Goal: Communication & Community: Participate in discussion

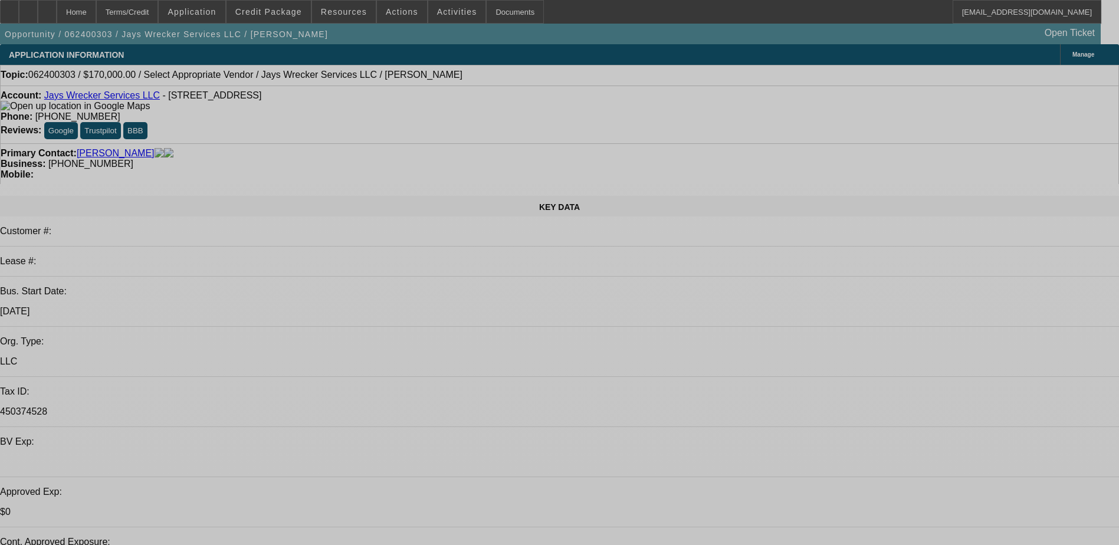
select select "0"
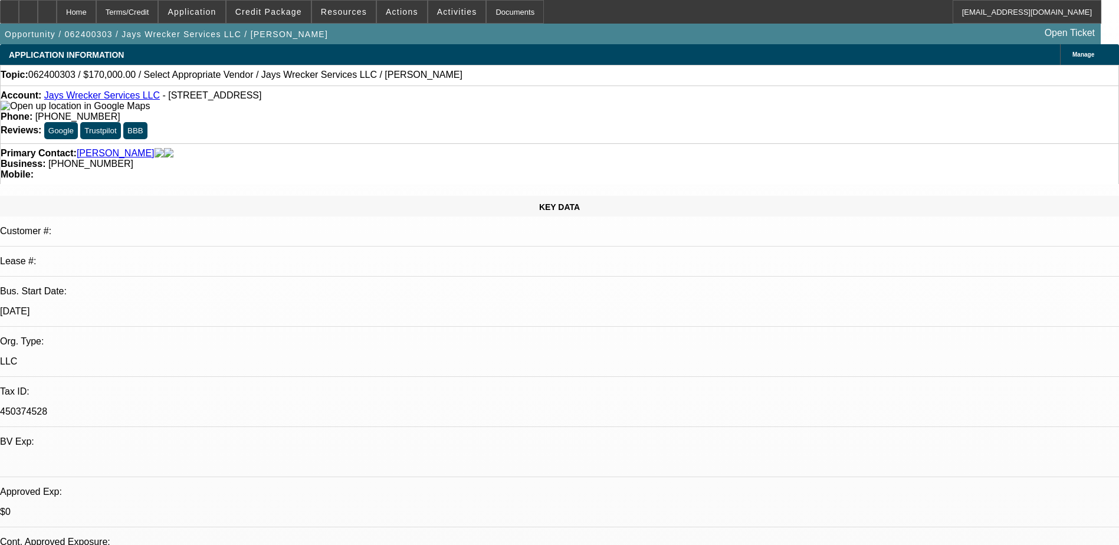
select select "2"
select select "0.1"
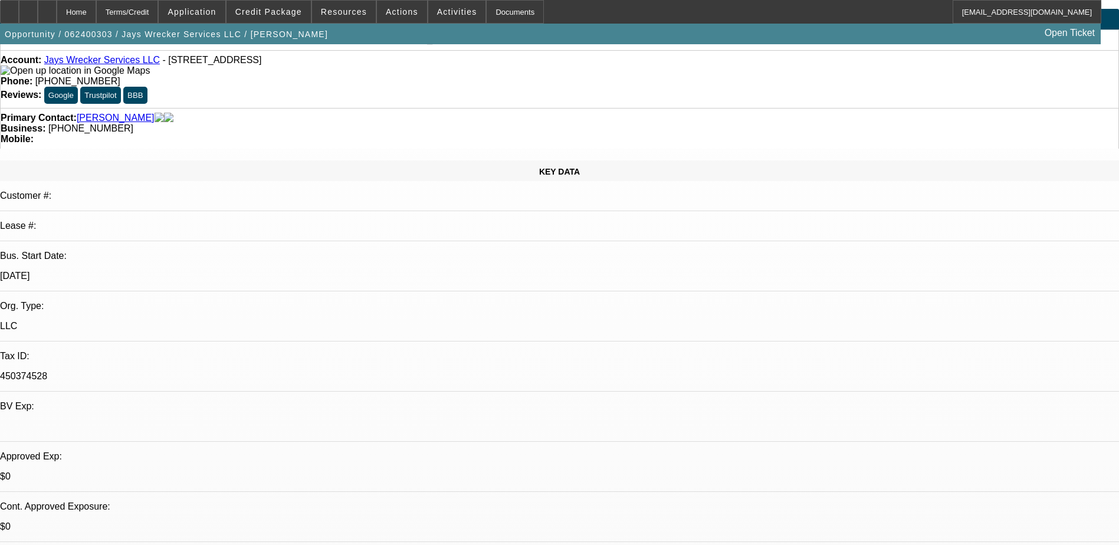
select select "1"
select select "2"
select select "4"
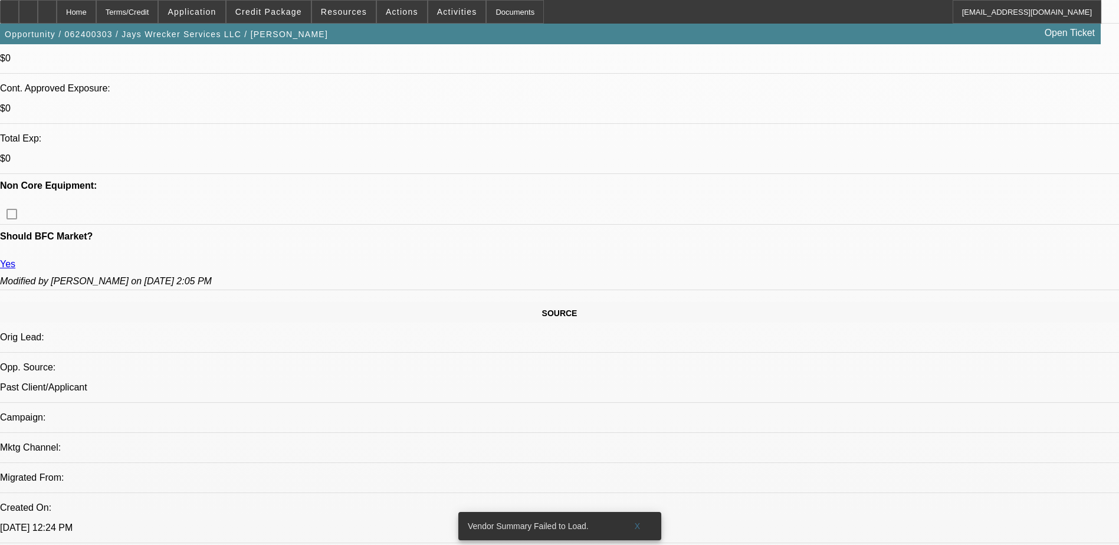
scroll to position [236, 0]
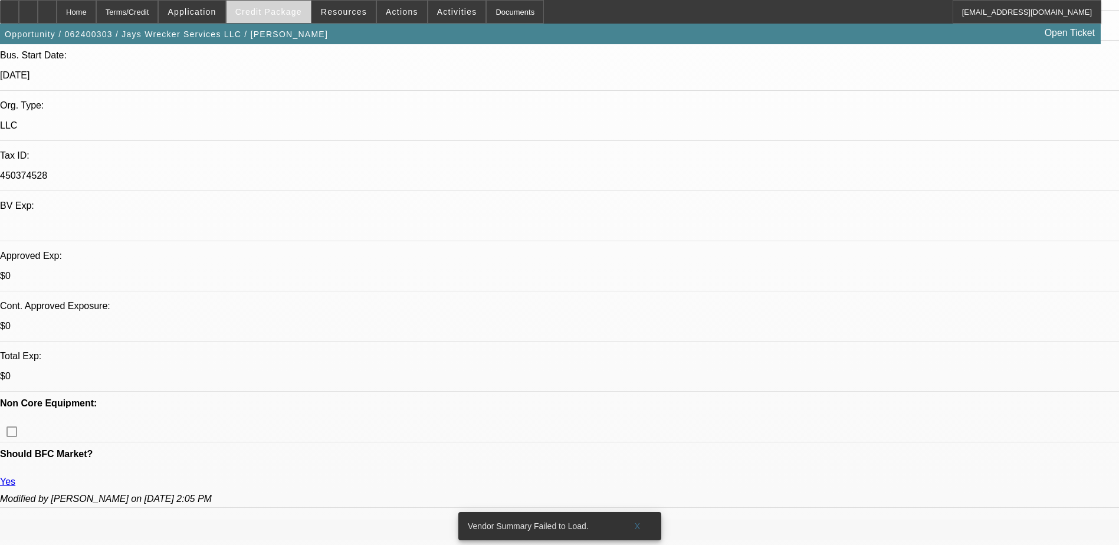
click at [273, 5] on span at bounding box center [268, 12] width 84 height 28
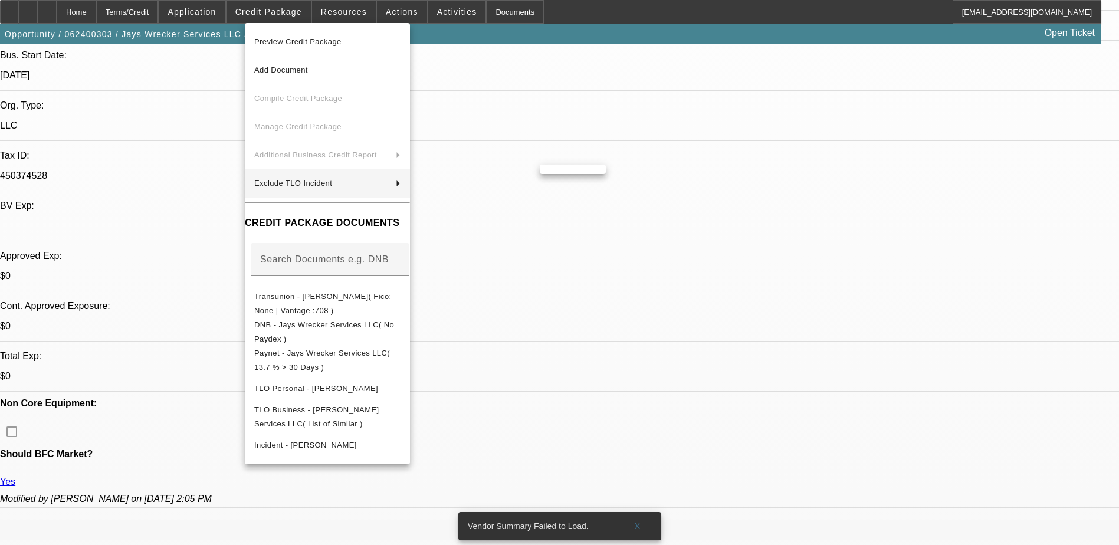
click at [184, 145] on div at bounding box center [559, 272] width 1119 height 545
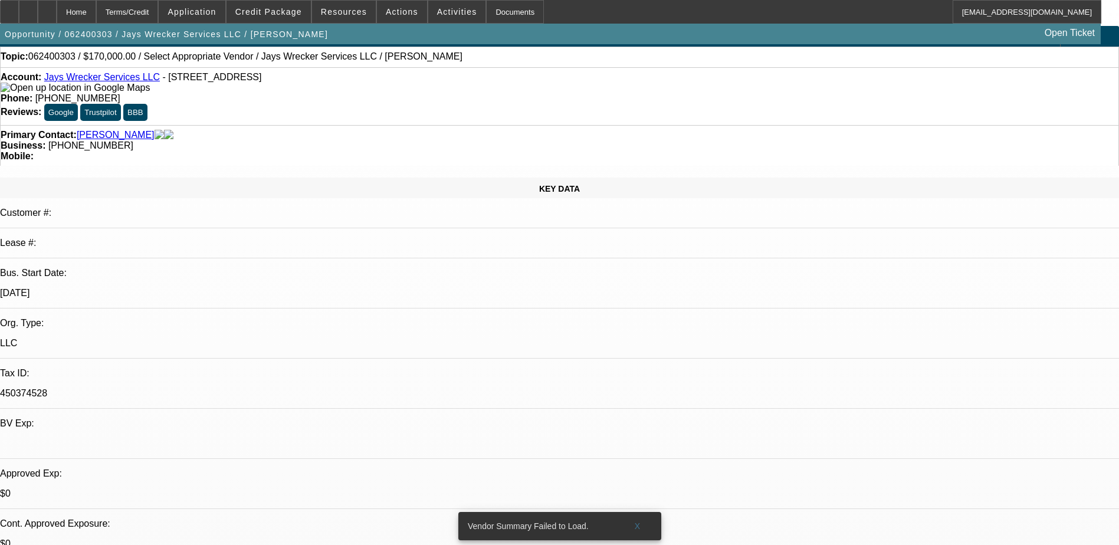
scroll to position [0, 0]
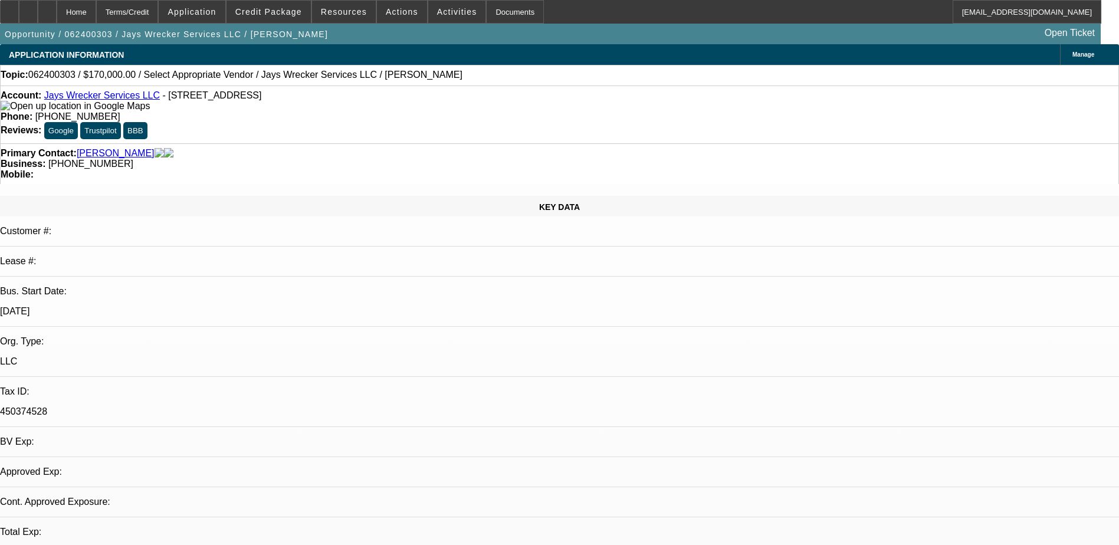
select select "0"
select select "2"
select select "0.1"
select select "1"
select select "2"
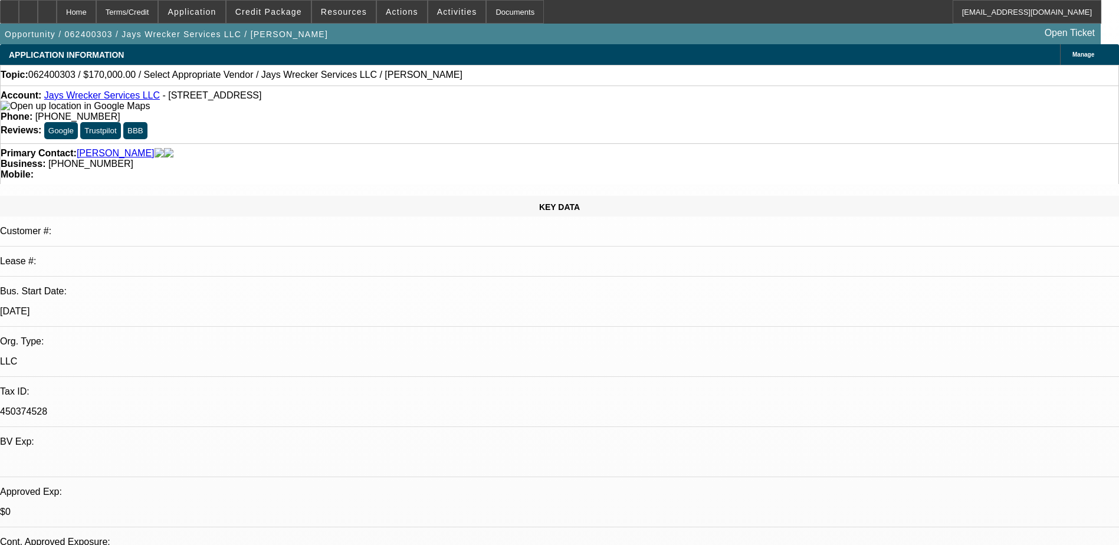
select select "4"
click at [399, 9] on span "Actions" at bounding box center [402, 11] width 32 height 9
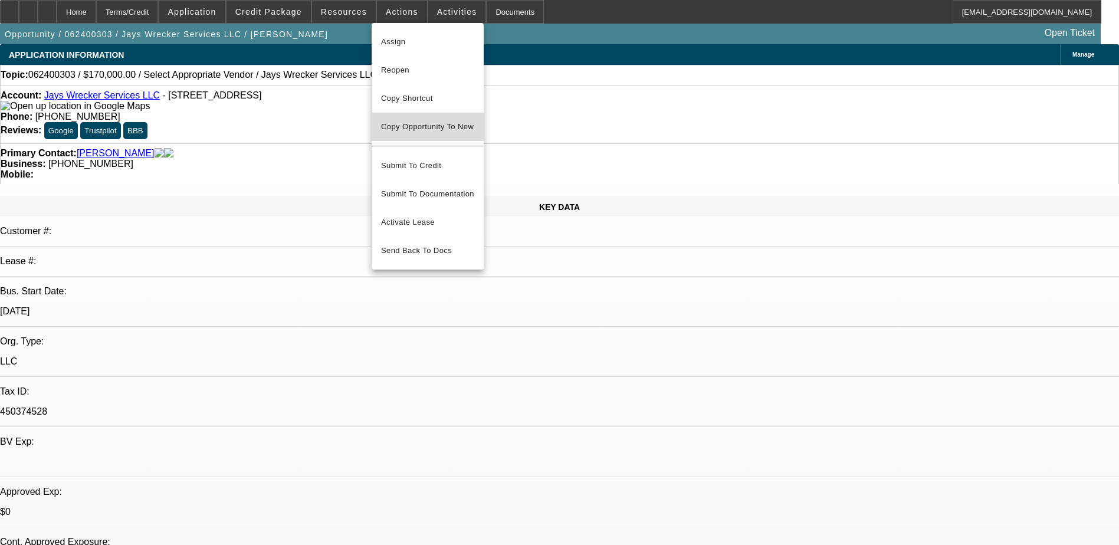
click at [424, 126] on span "Copy Opportunity To New" at bounding box center [427, 126] width 93 height 9
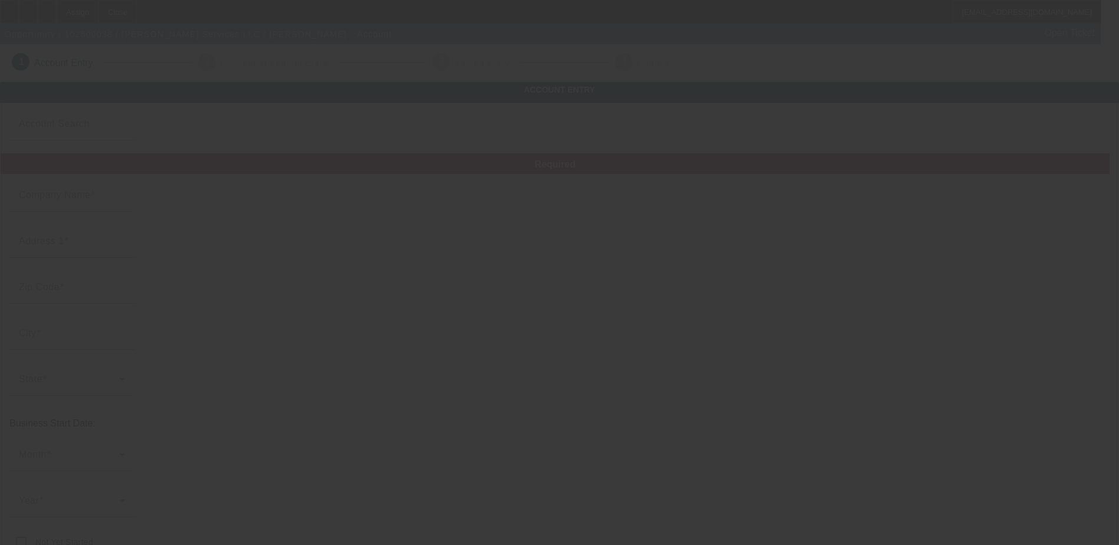
type input "Jays Wrecker Services LLC"
type input "11 N 7th St"
type input "07109"
type input "Belleville"
type input "[PHONE_NUMBER]"
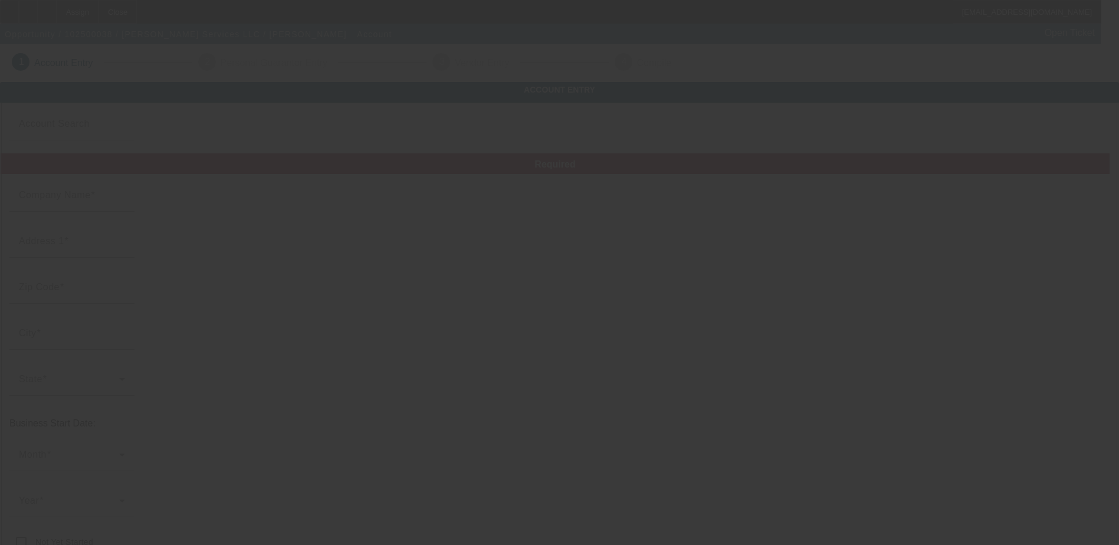
type input "Essex"
type input "450374528"
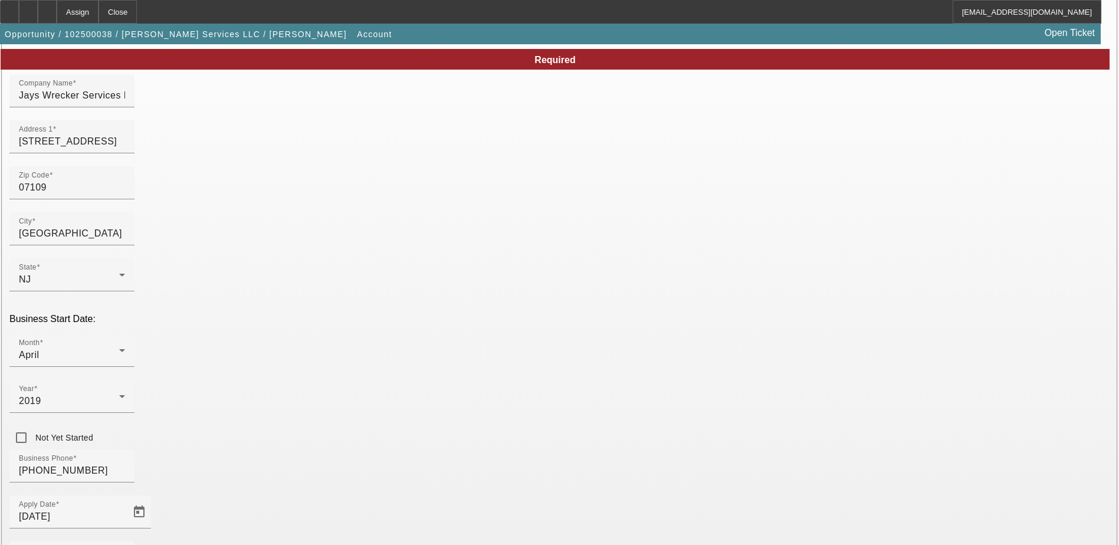
scroll to position [199, 0]
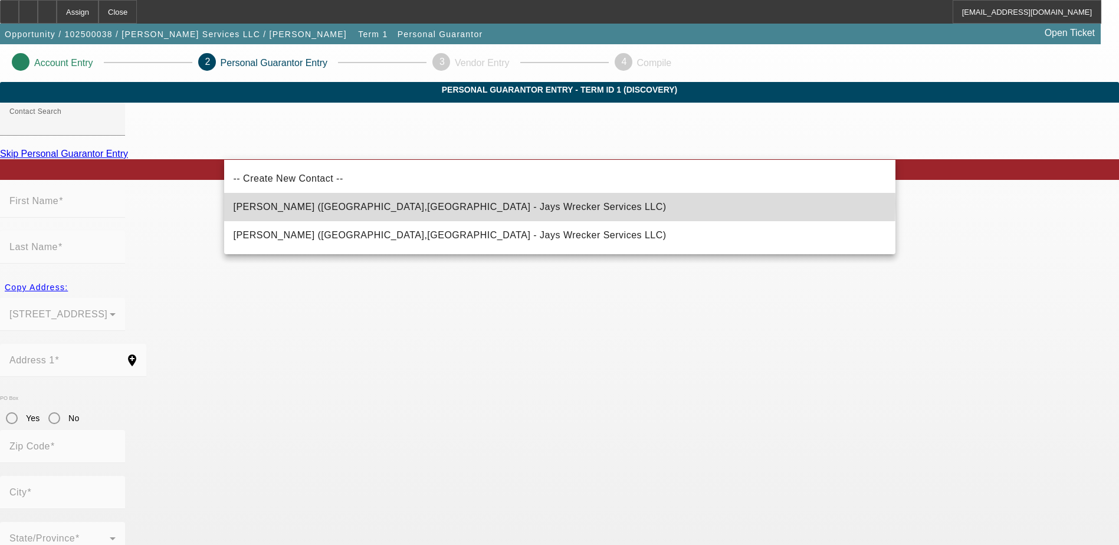
click at [485, 203] on mat-option "Velez, Jonathan (Belleville,NJ - Jays Wrecker Services LLC)" at bounding box center [559, 207] width 671 height 28
type input "Velez, Jonathan (Belleville,NJ - Jays Wrecker Services LLC)"
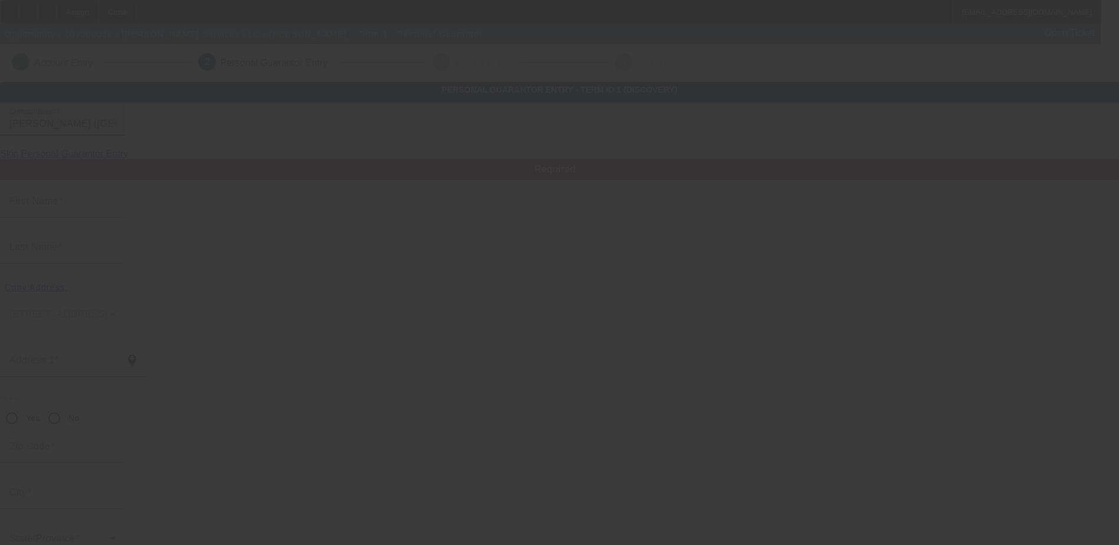
type input "Jonathan"
type input "Velez"
type input "11 N 7th St"
radio input "true"
type input "07109"
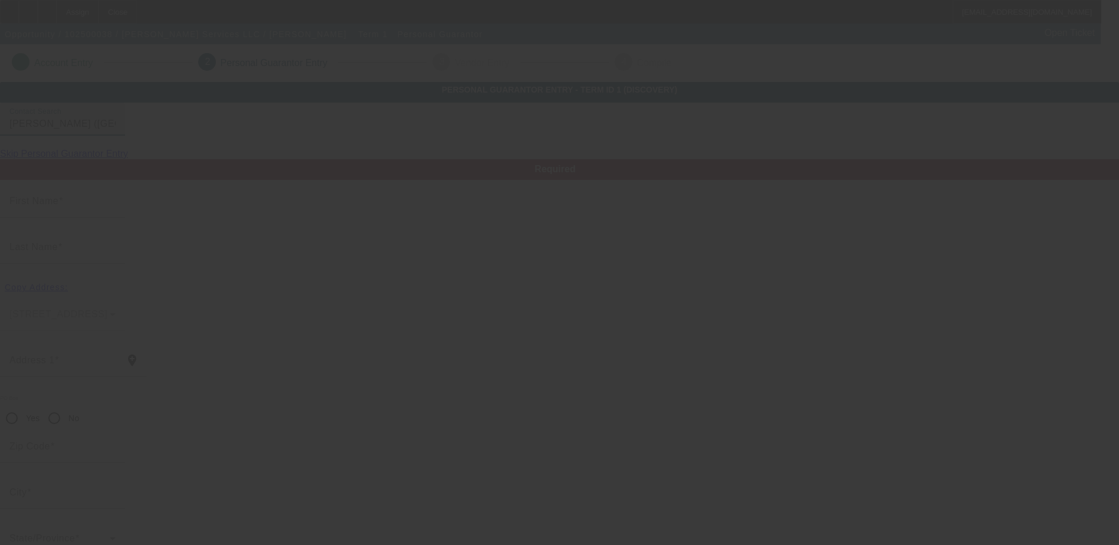
type input "Belleville"
type input "[PHONE_NUMBER]"
type input "100"
type input "150-94-2418"
type input "jayheavytowing@gmail.com"
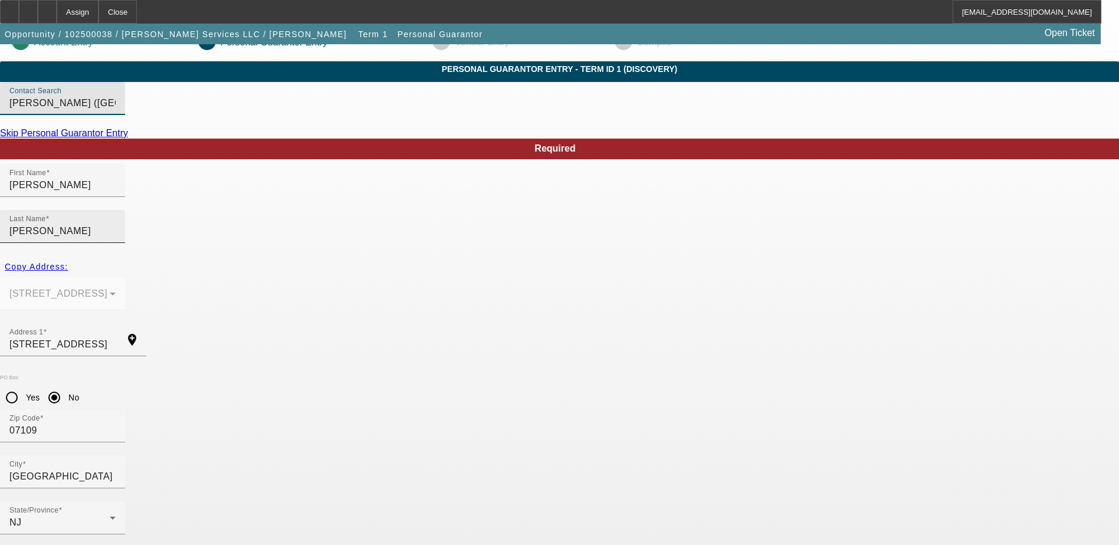
scroll to position [32, 0]
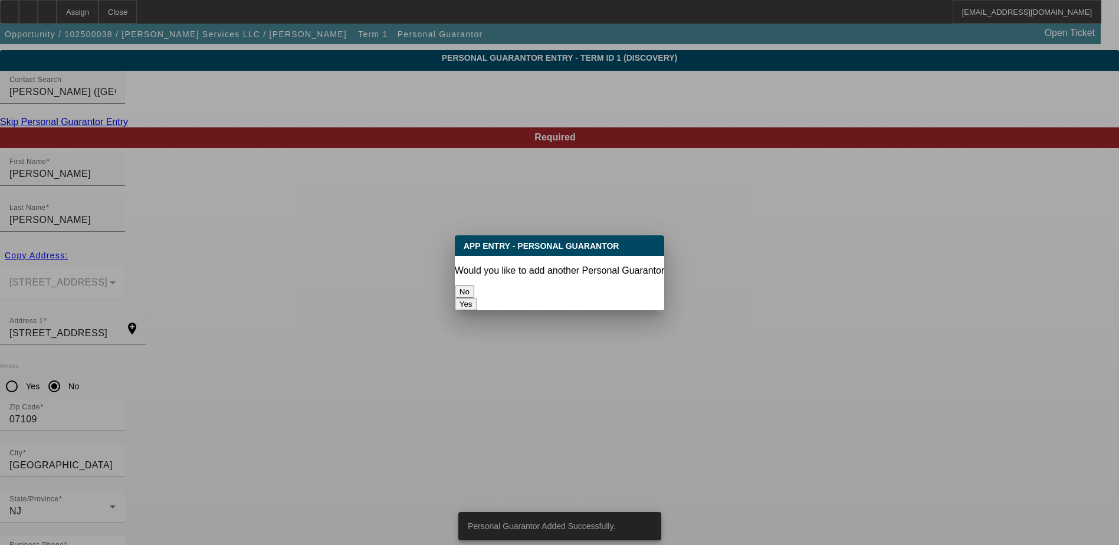
scroll to position [0, 0]
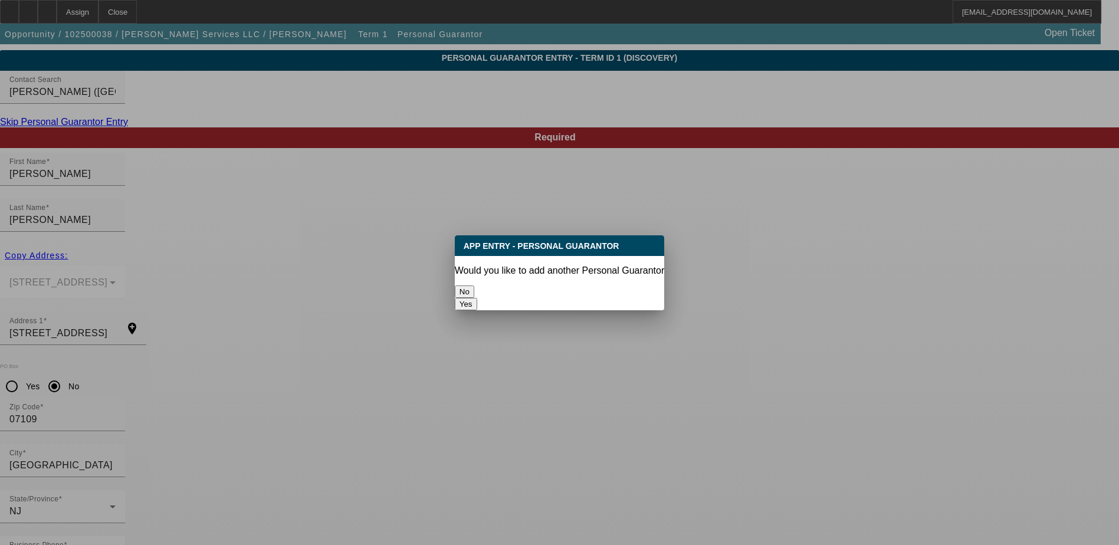
click at [474, 285] on button "No" at bounding box center [464, 291] width 19 height 12
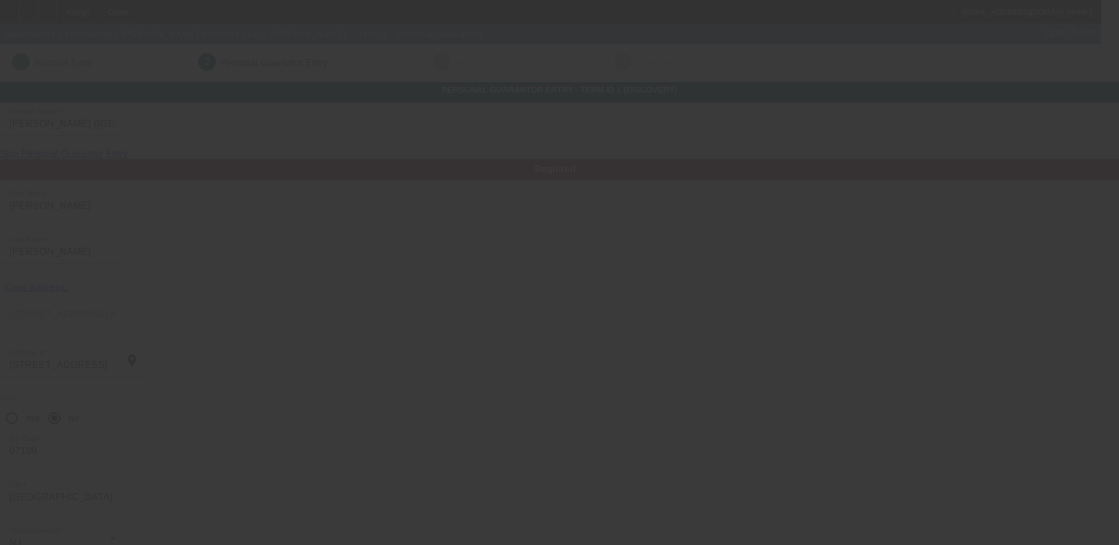
scroll to position [32, 0]
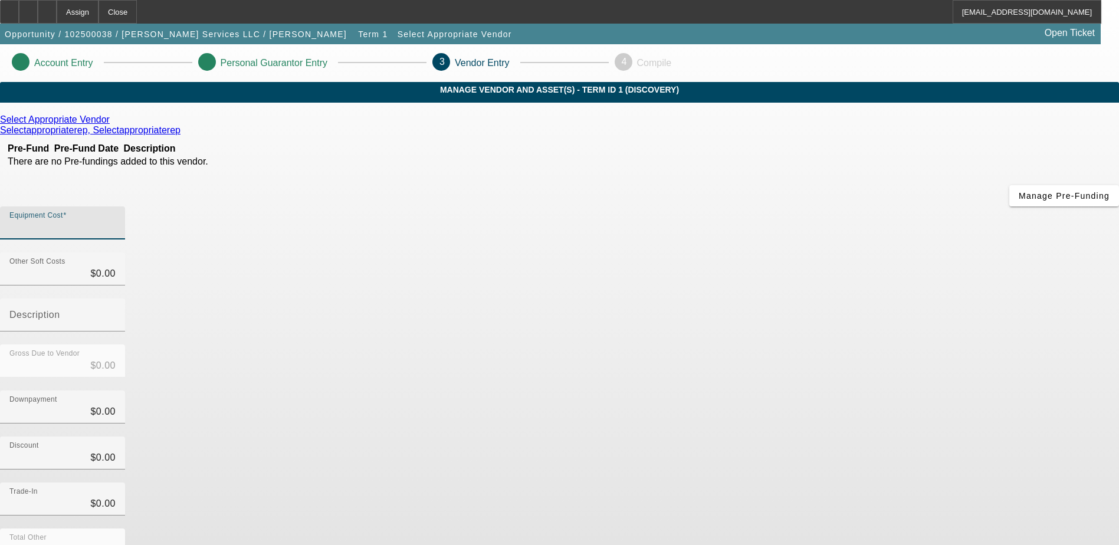
click at [116, 221] on input "Equipment Cost" at bounding box center [62, 228] width 106 height 14
type input "1"
type input "$1.00"
type input "10"
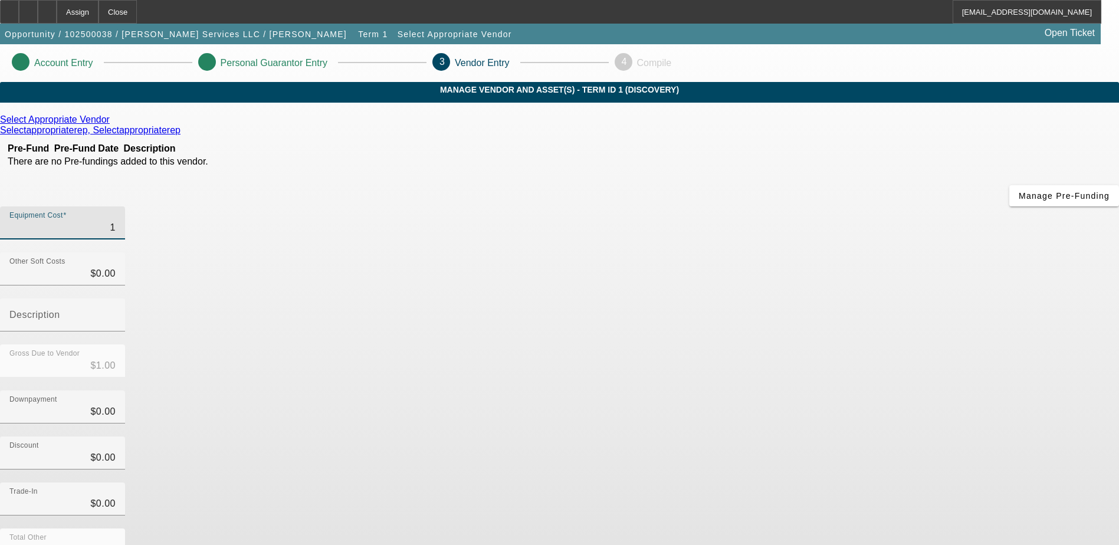
type input "$10.00"
type input "100"
type input "$100.00"
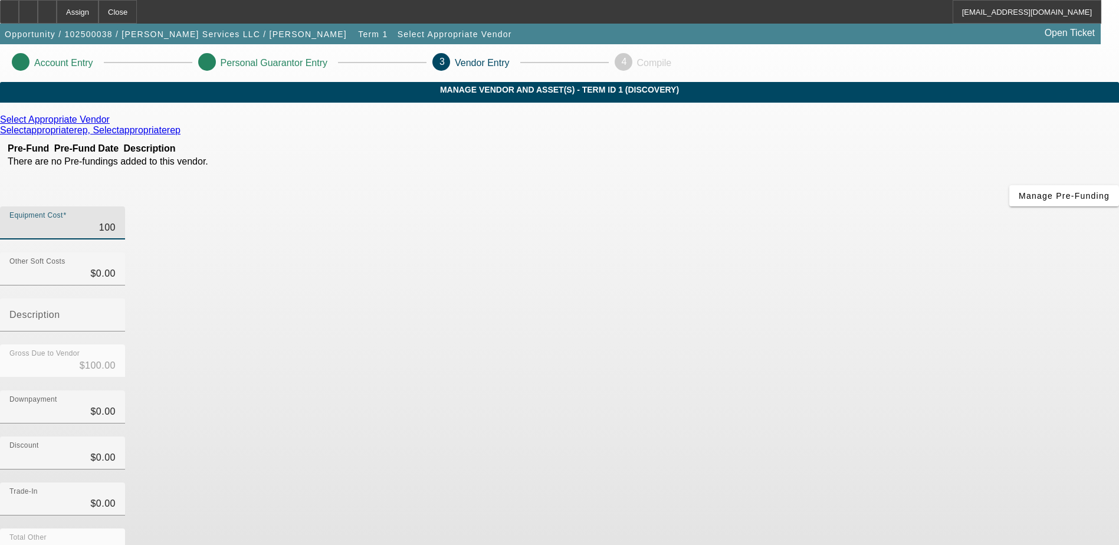
type input "1000"
type input "$1,000.00"
type input "10000"
type input "$10,000.00"
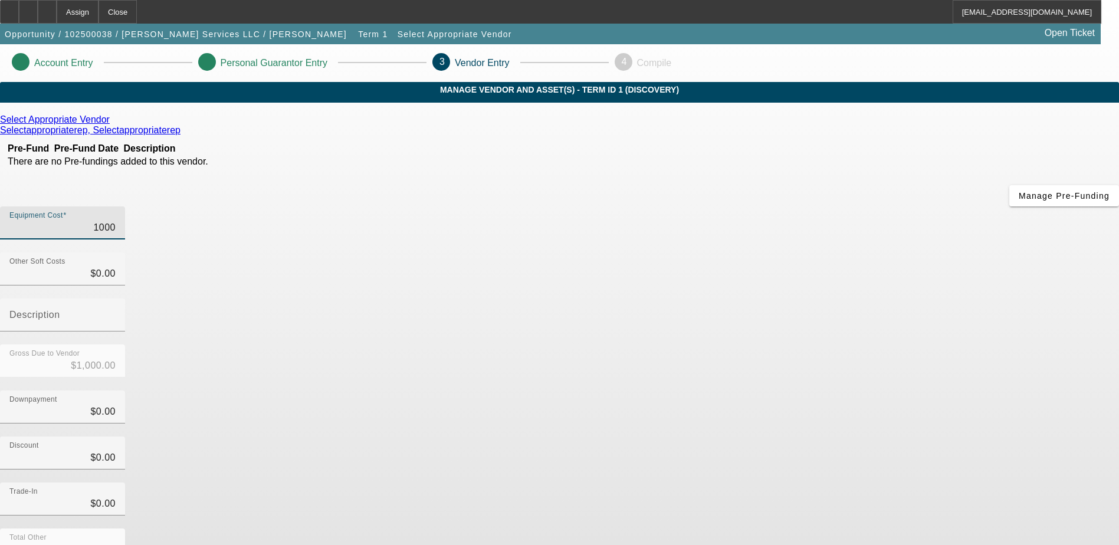
type input "$10,000.00"
type input "100000"
type input "$100,000.00"
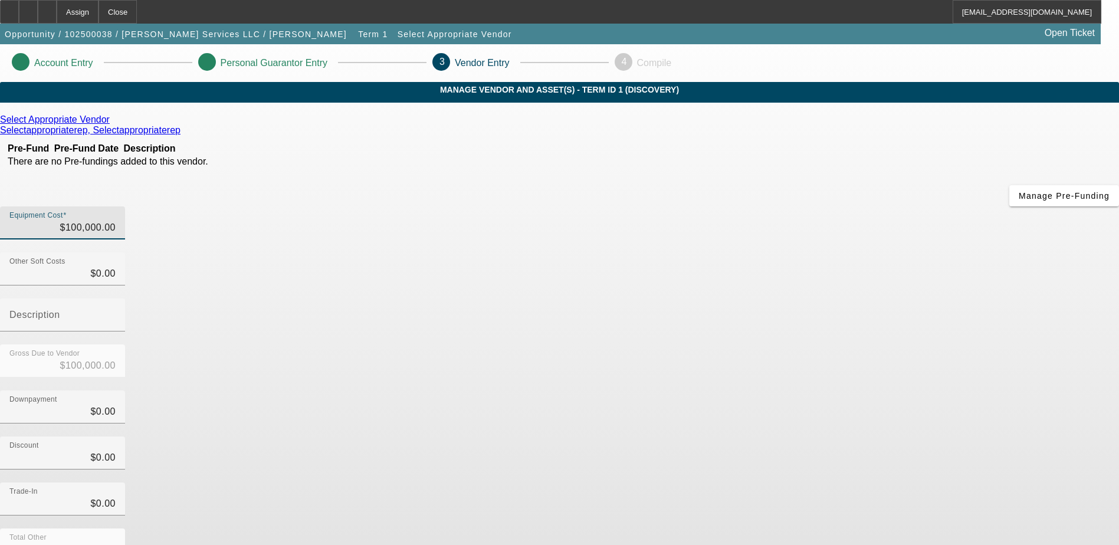
click at [113, 124] on icon at bounding box center [113, 119] width 0 height 10
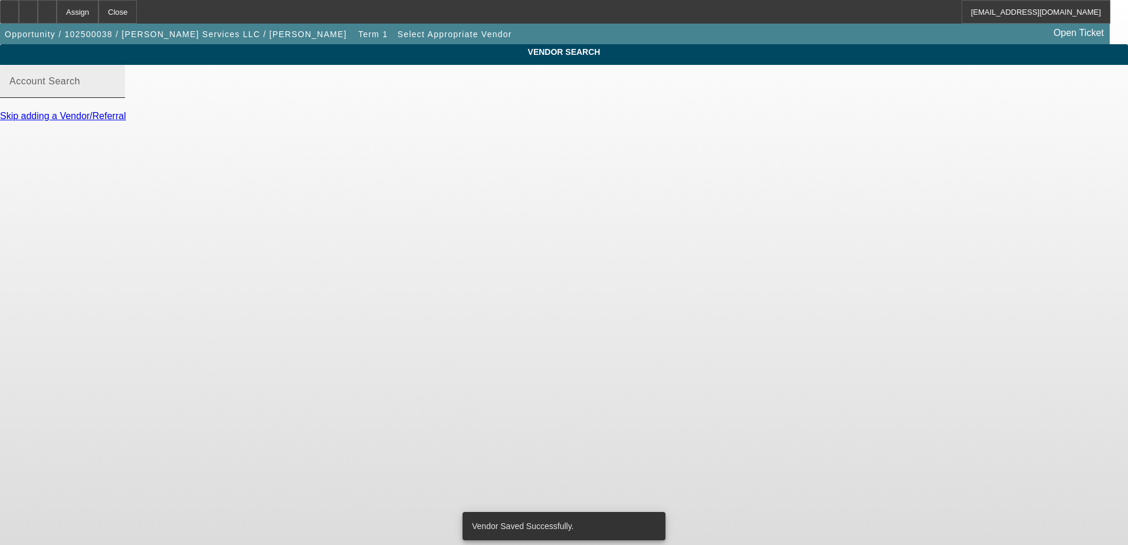
click at [116, 93] on input "Account Search" at bounding box center [62, 86] width 106 height 14
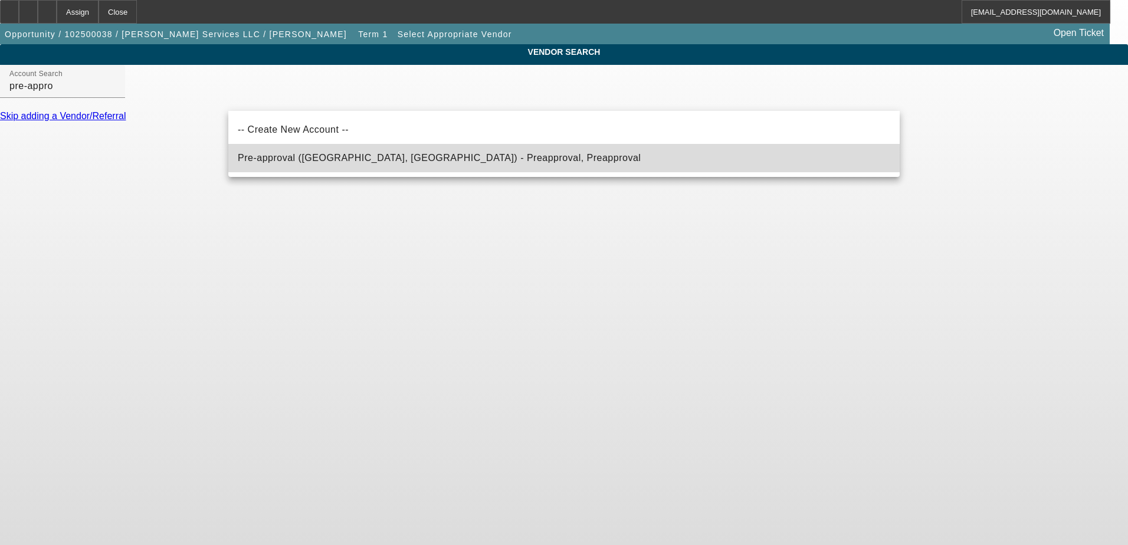
click at [288, 153] on span "Pre-approval (Northbrook, IL) - Preapproval, Preapproval" at bounding box center [439, 158] width 403 height 14
type input "Pre-approval (Northbrook, IL) - Preapproval, Preapproval"
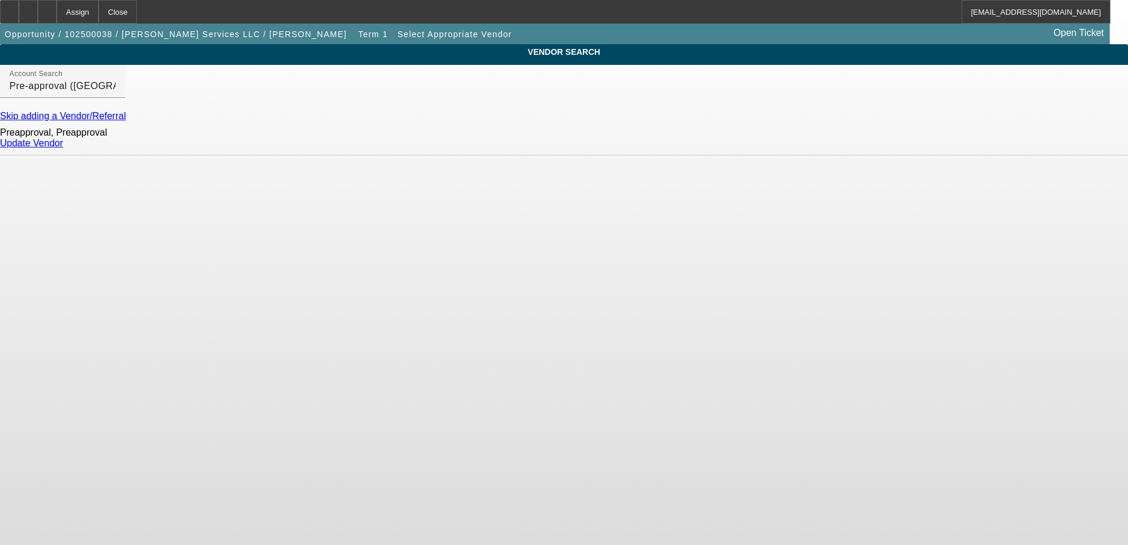
click at [63, 148] on link "Update Vendor" at bounding box center [31, 143] width 63 height 10
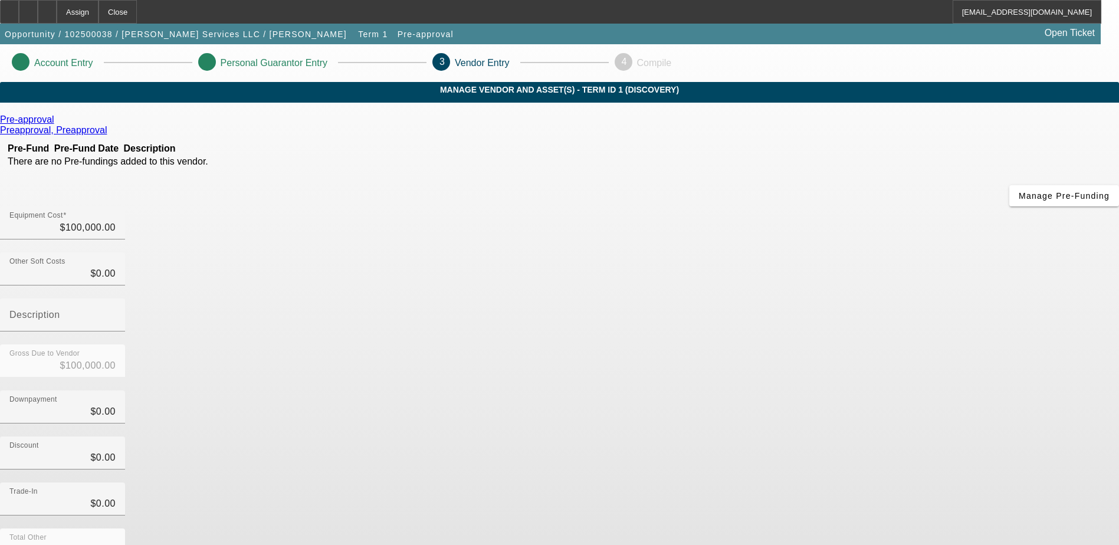
scroll to position [52, 0]
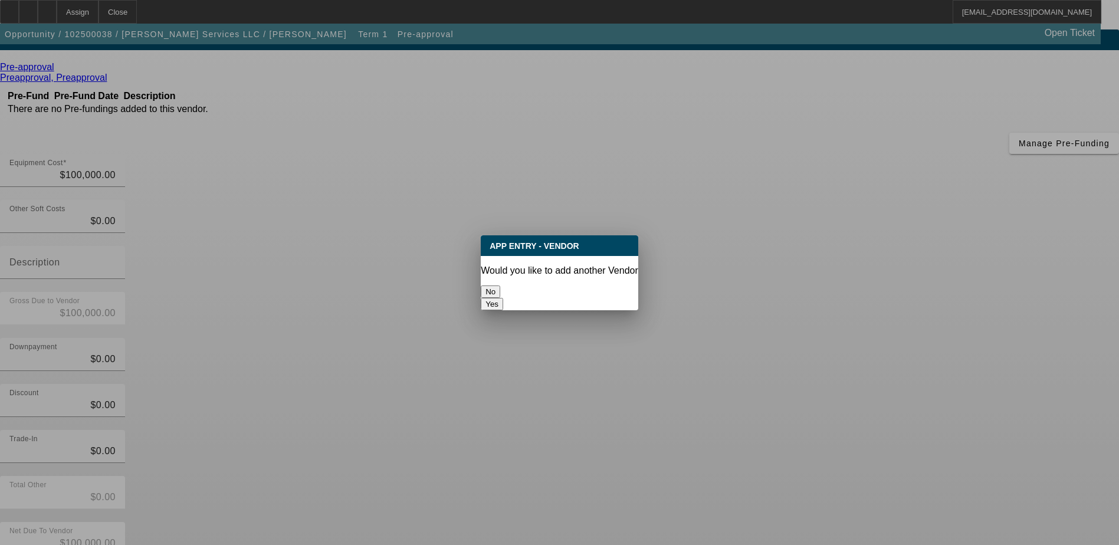
click at [500, 285] on button "No" at bounding box center [490, 291] width 19 height 12
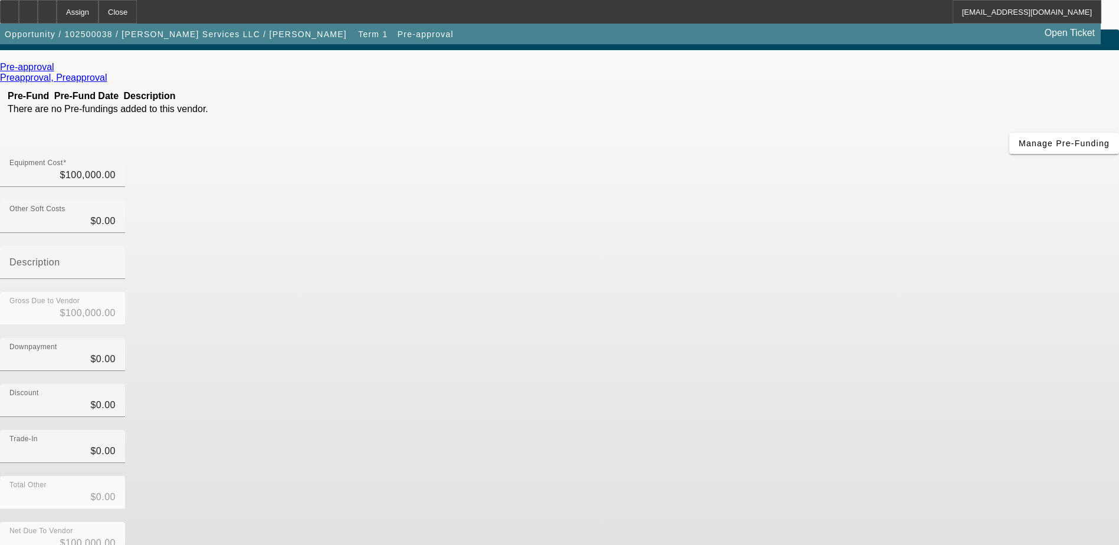
scroll to position [52, 0]
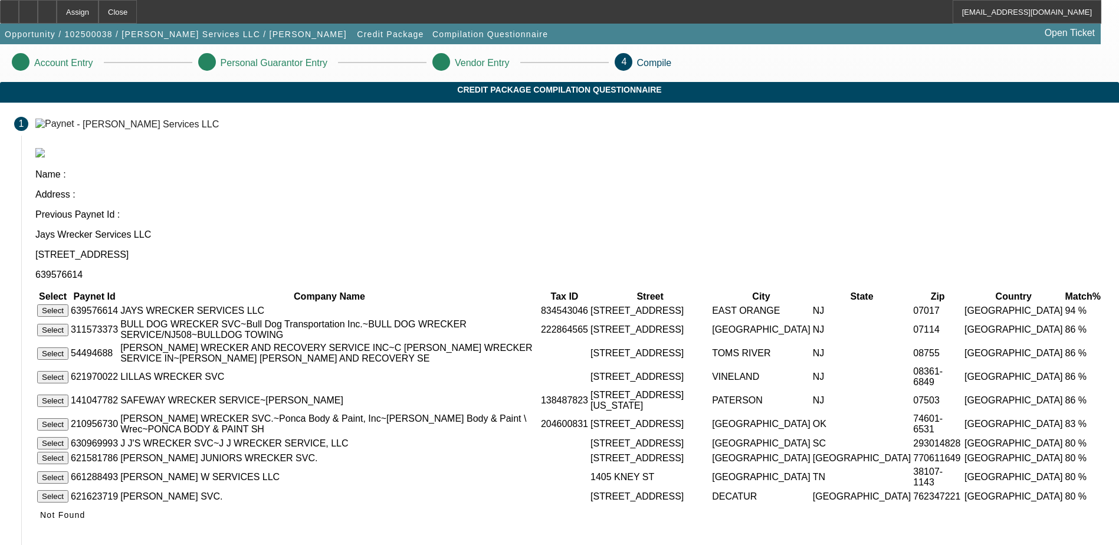
click at [68, 304] on button "Select" at bounding box center [52, 310] width 31 height 12
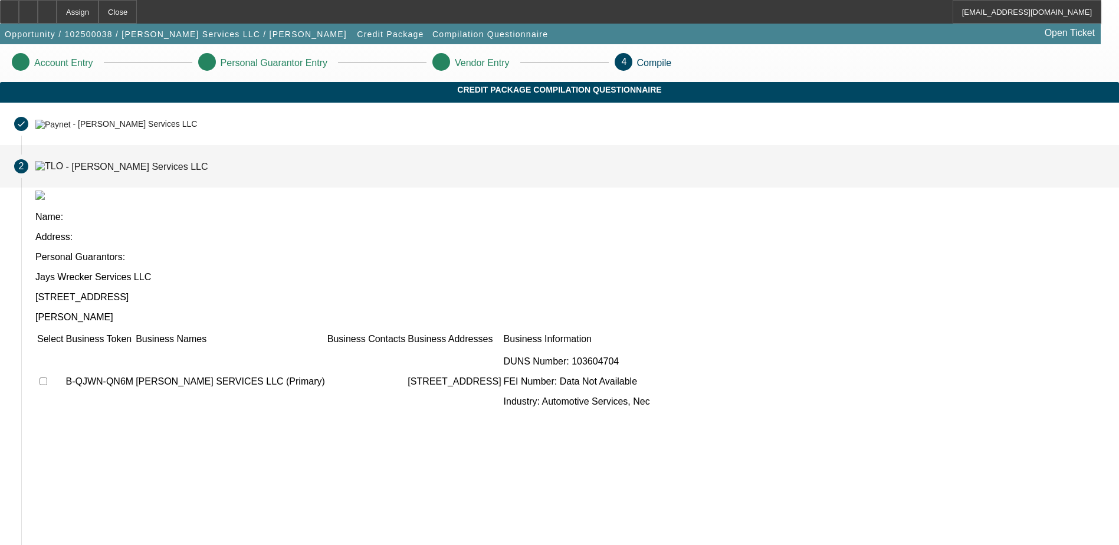
scroll to position [34, 0]
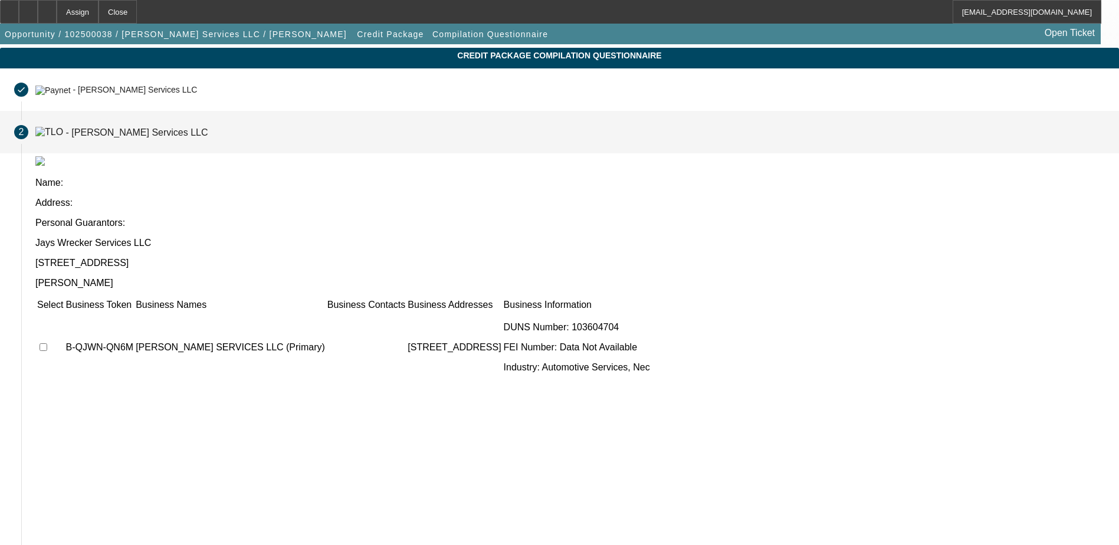
click at [64, 312] on td at bounding box center [50, 347] width 27 height 71
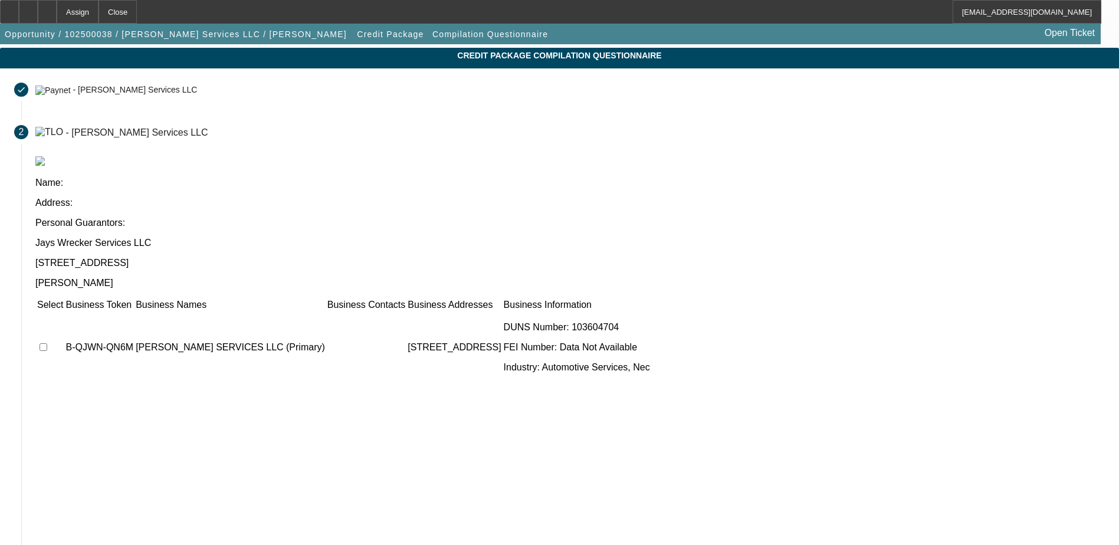
click at [47, 343] on input "checkbox" at bounding box center [44, 347] width 8 height 8
checkbox input "true"
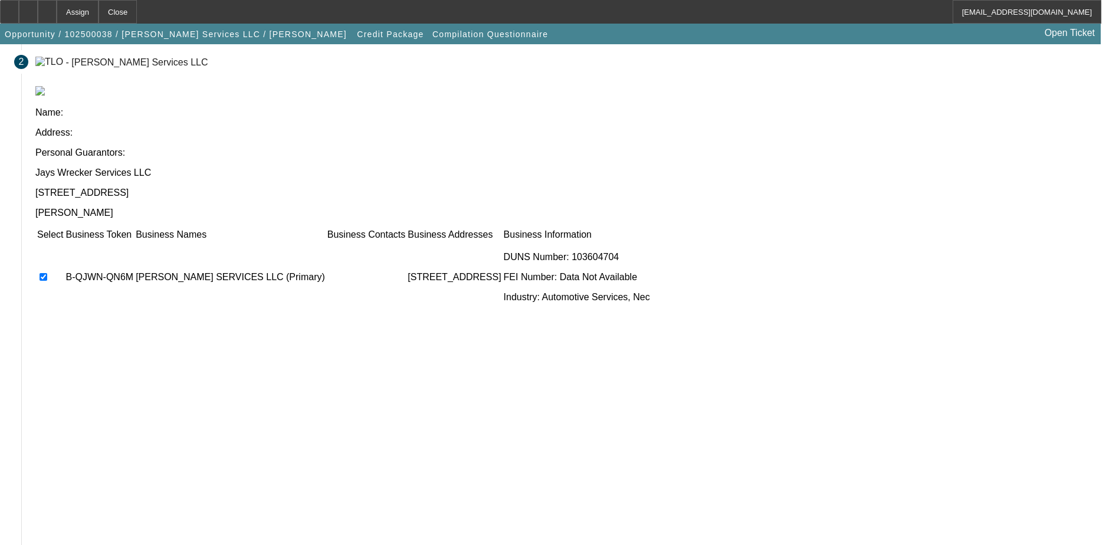
scroll to position [107, 0]
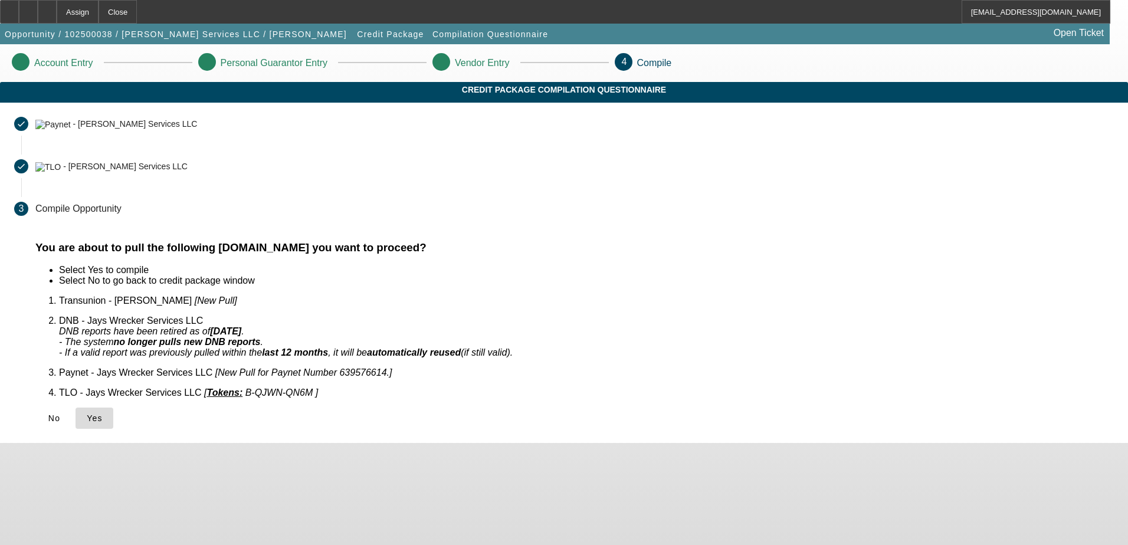
click at [103, 413] on span "Yes" at bounding box center [95, 417] width 16 height 9
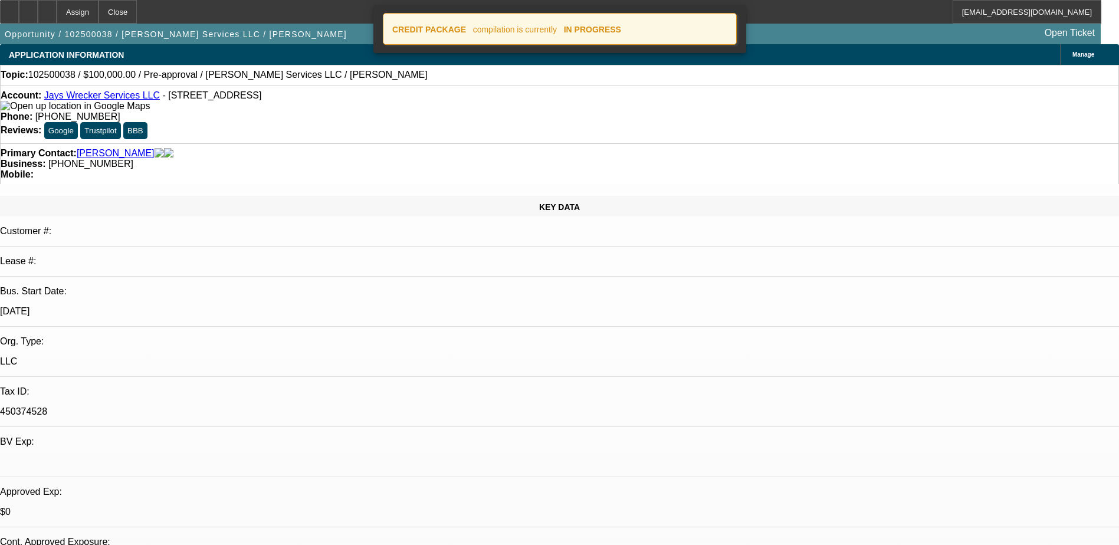
select select "0"
select select "2"
select select "0.1"
select select "4"
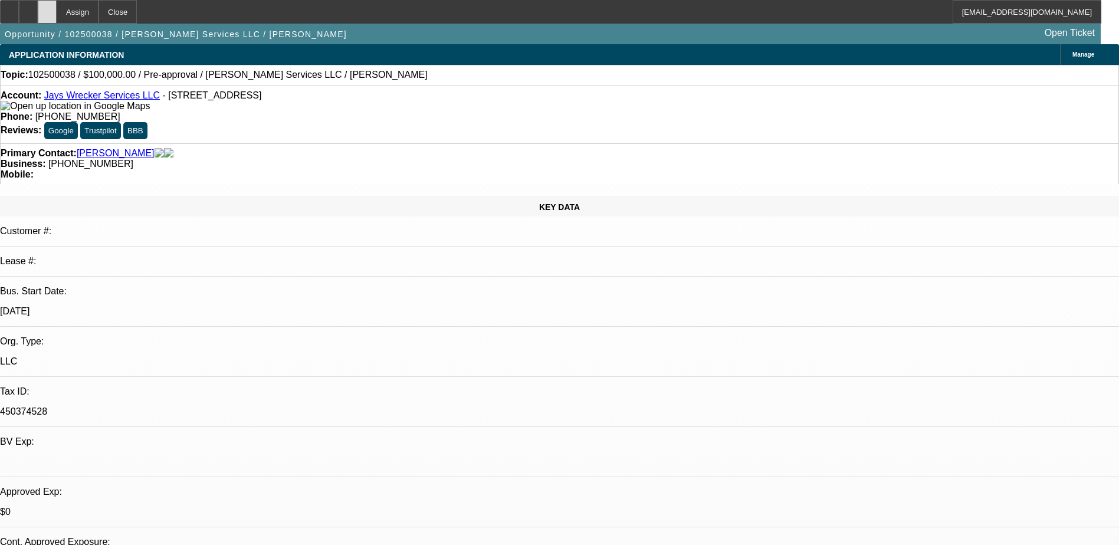
click at [57, 9] on div at bounding box center [47, 12] width 19 height 24
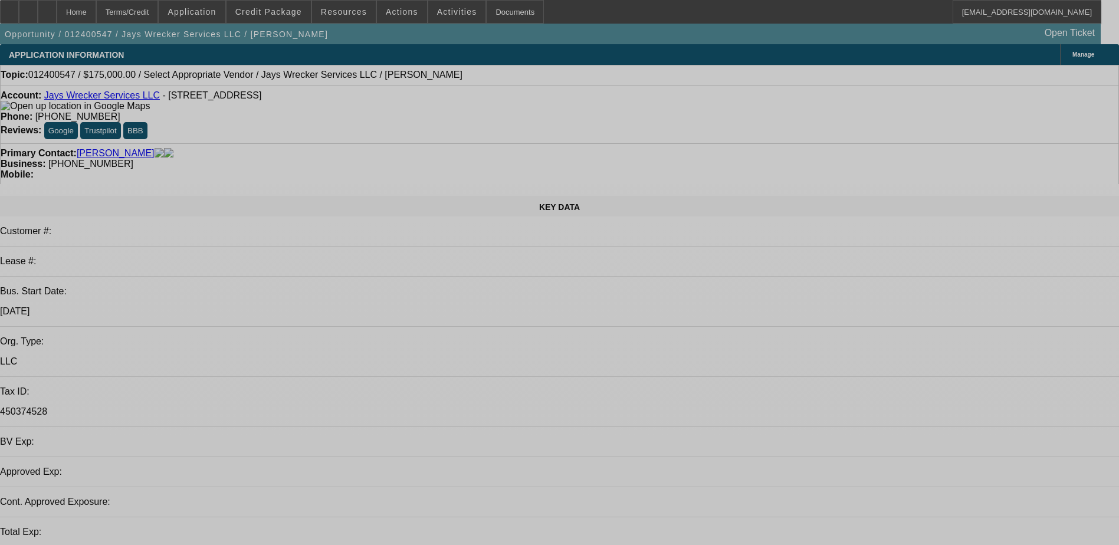
select select "0"
select select "2"
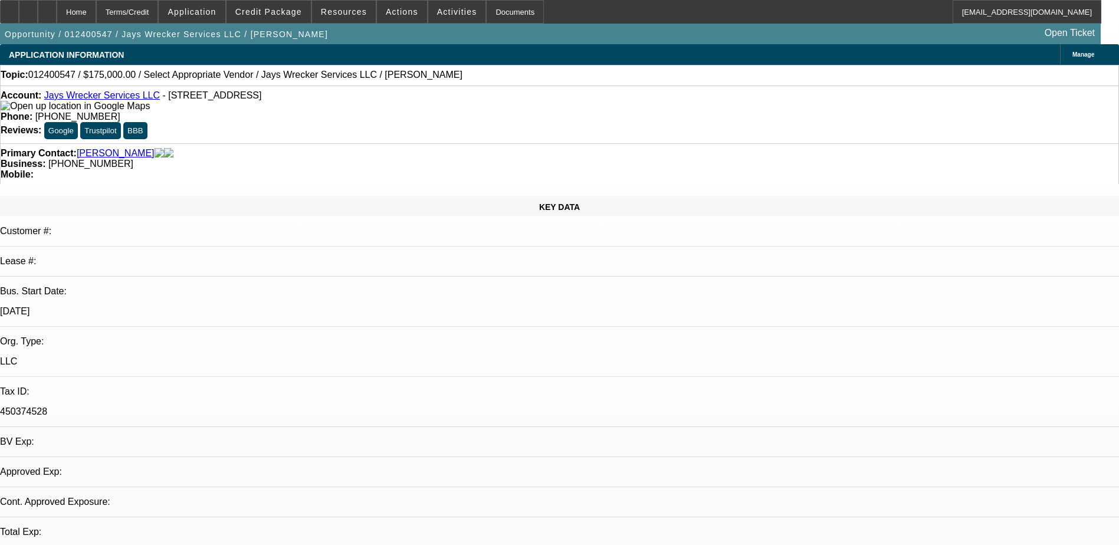
select select "0.1"
select select "1"
select select "2"
select select "4"
click at [269, 17] on span at bounding box center [268, 12] width 84 height 28
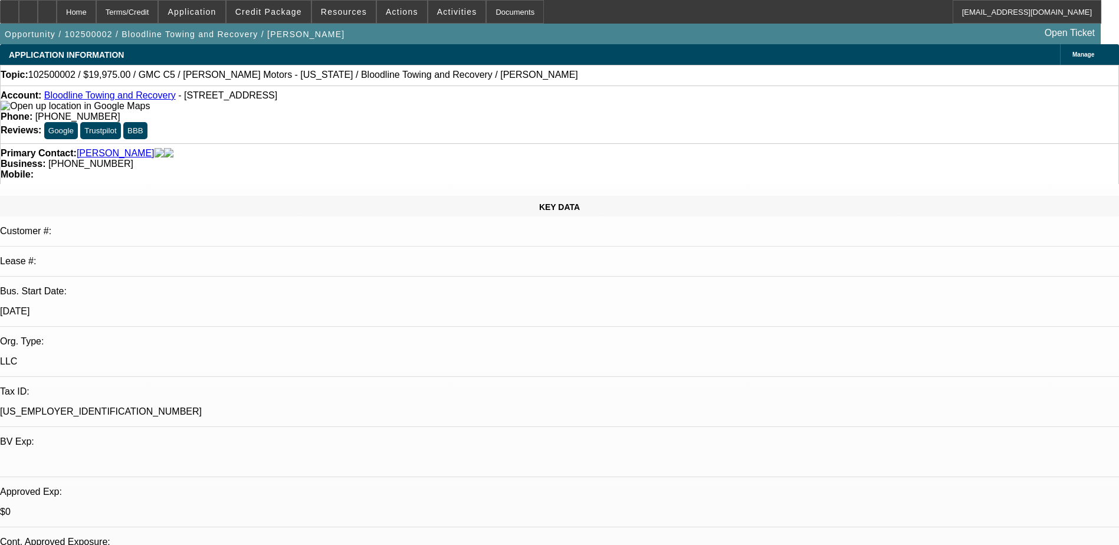
select select "0"
select select "0.15"
select select "2"
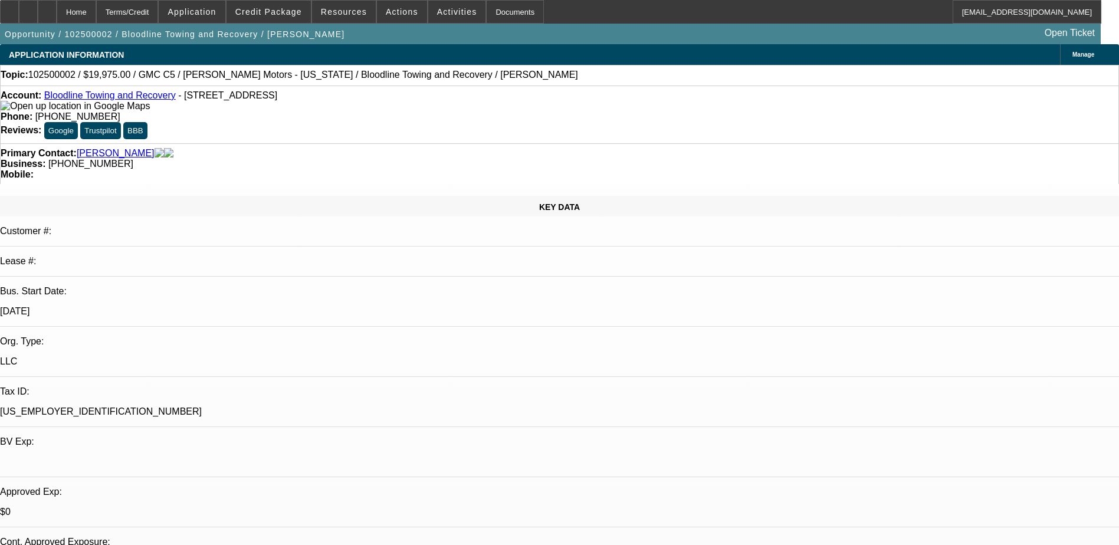
select select "0"
select select "1"
select select "2"
select select "6"
select select "1"
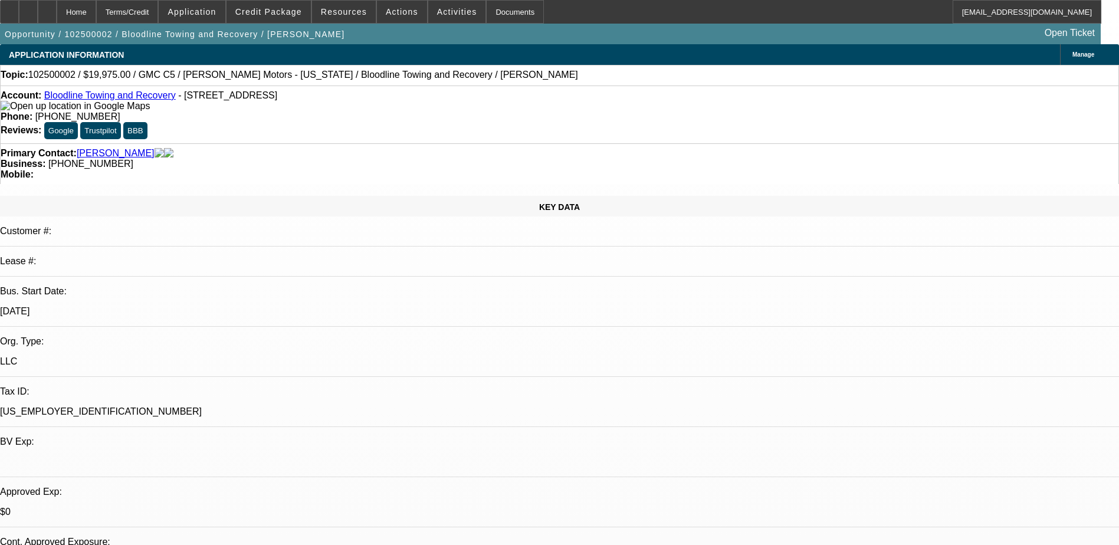
select select "2"
select select "6"
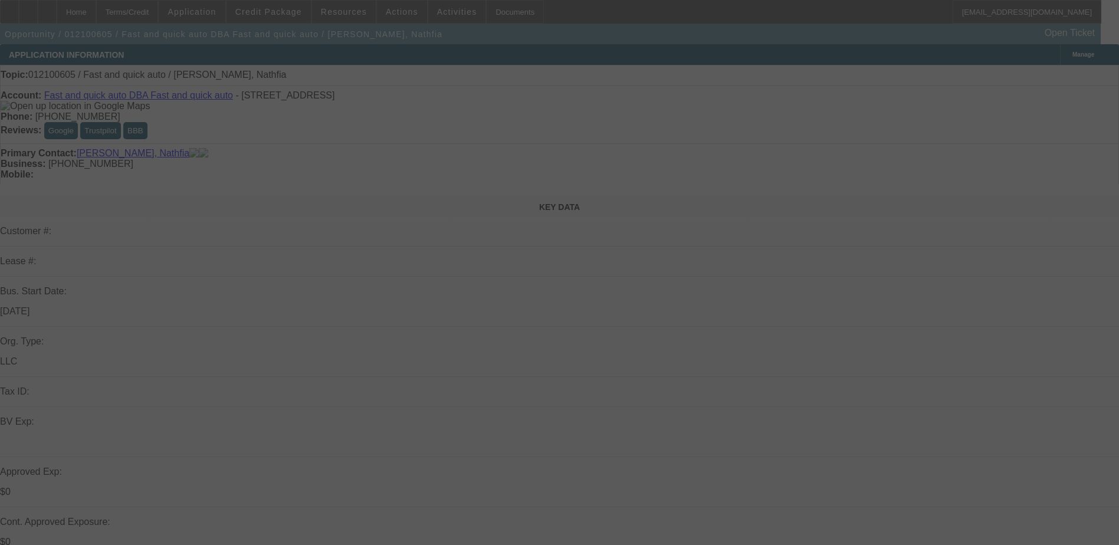
select select "0"
select select "2"
select select "0"
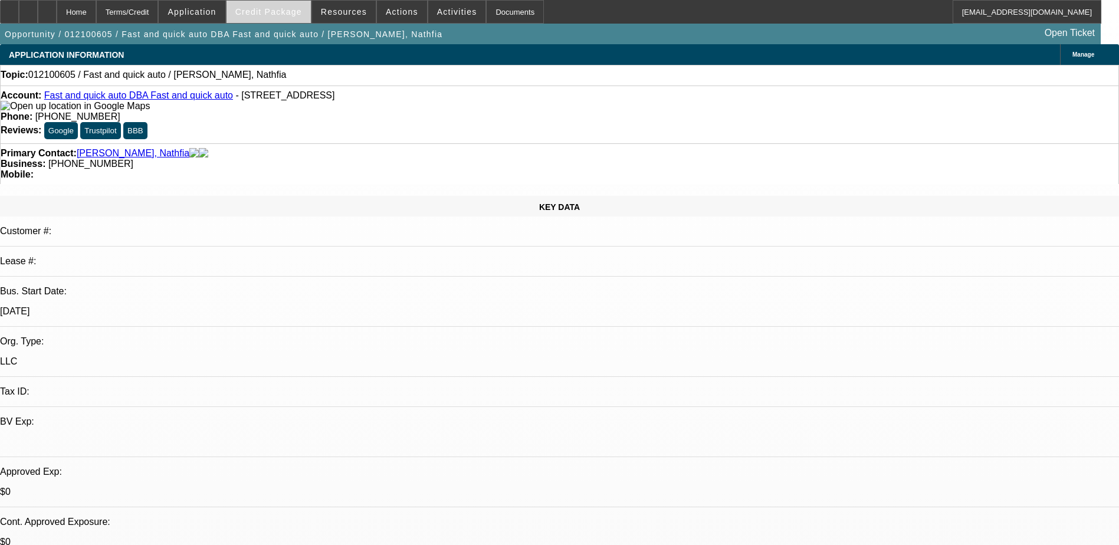
click at [275, 9] on span "Credit Package" at bounding box center [268, 11] width 67 height 9
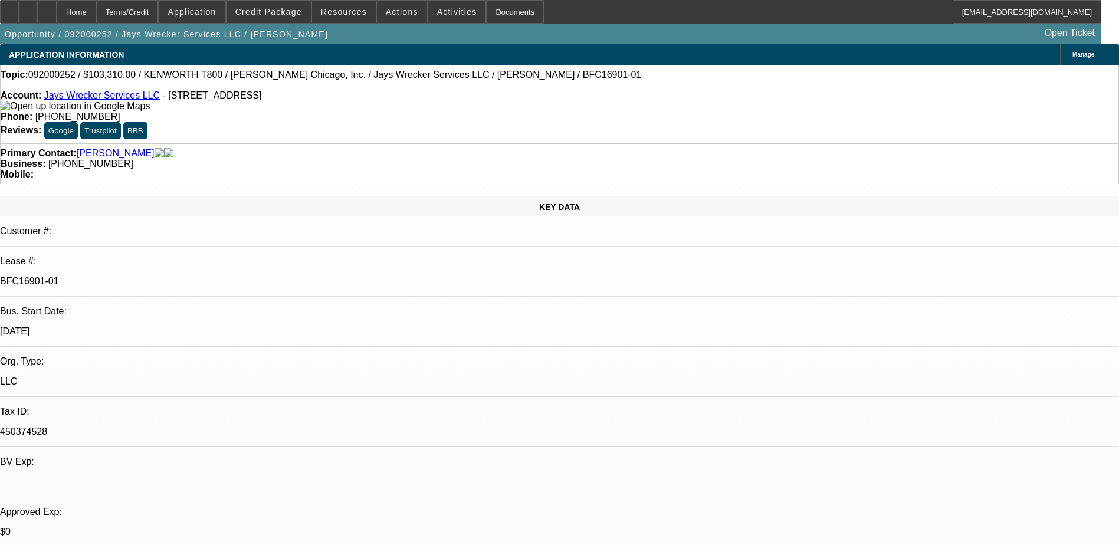
select select "0"
select select "2"
select select "0.1"
select select "0"
select select "2"
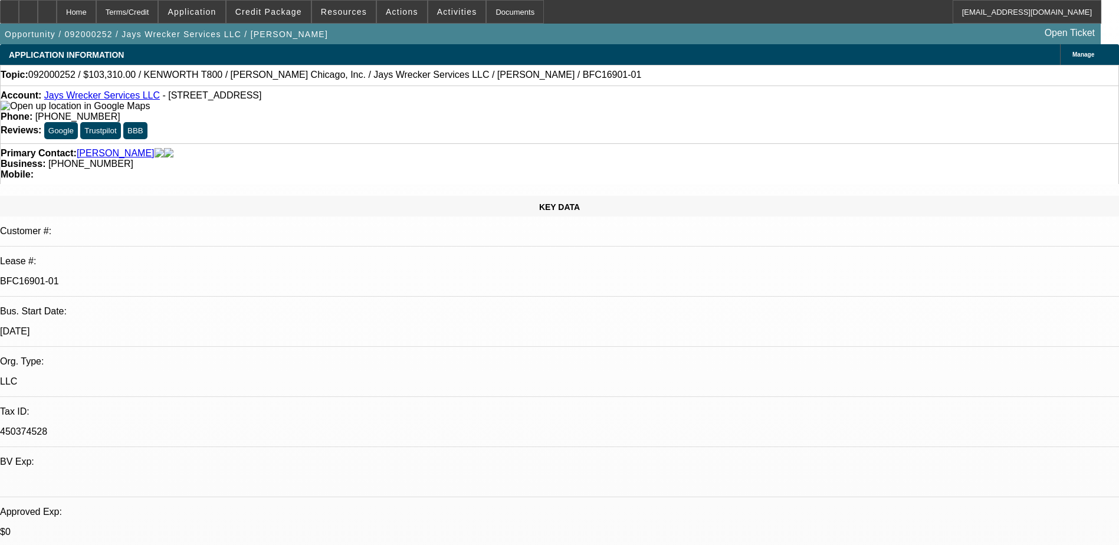
select select "0.1"
select select "0"
select select "2"
select select "0.1"
select select "0"
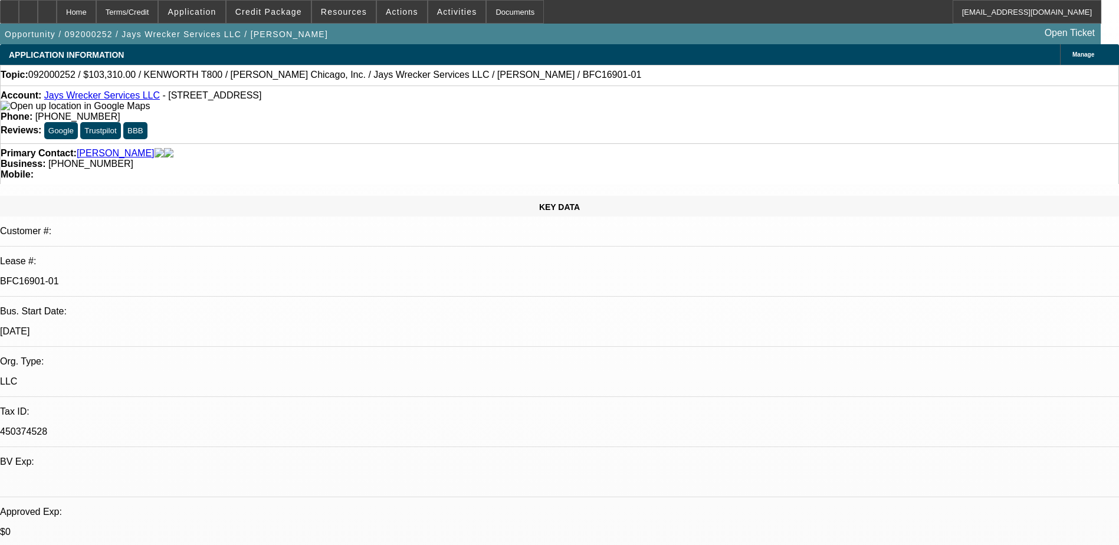
select select "2"
select select "0.1"
select select "1"
select select "2"
select select "4"
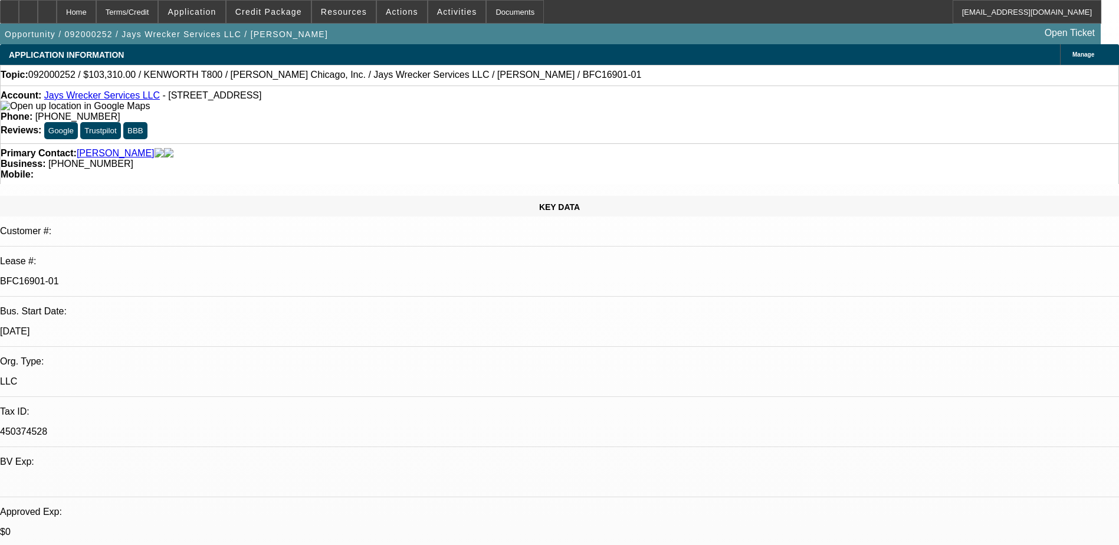
select select "1"
select select "2"
select select "4"
select select "1"
select select "2"
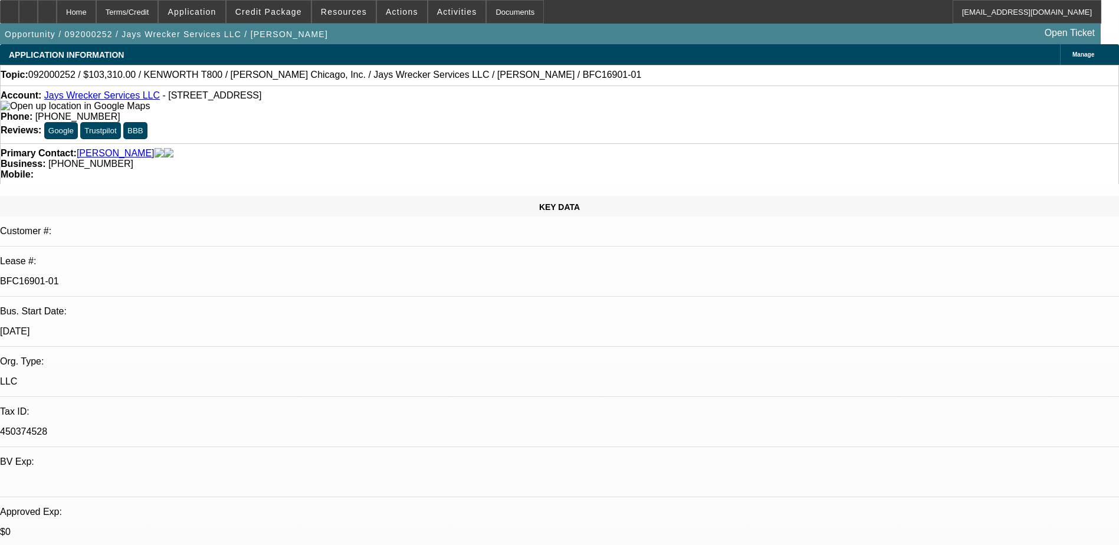
select select "4"
select select "1"
select select "2"
select select "4"
click at [288, 18] on span at bounding box center [268, 12] width 84 height 28
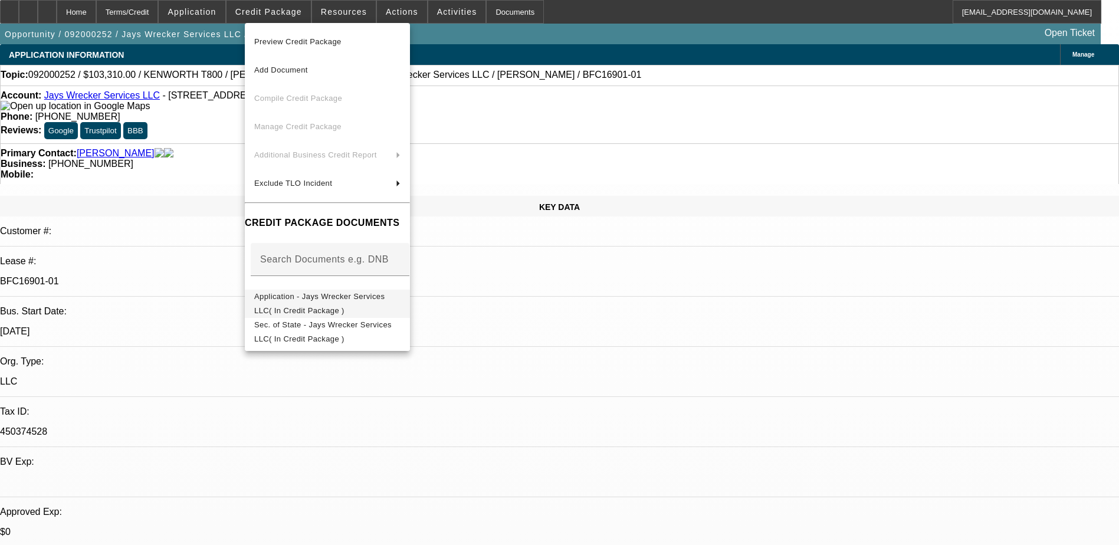
click at [346, 300] on span "Application - Jays Wrecker Services LLC( In Credit Package )" at bounding box center [319, 303] width 130 height 23
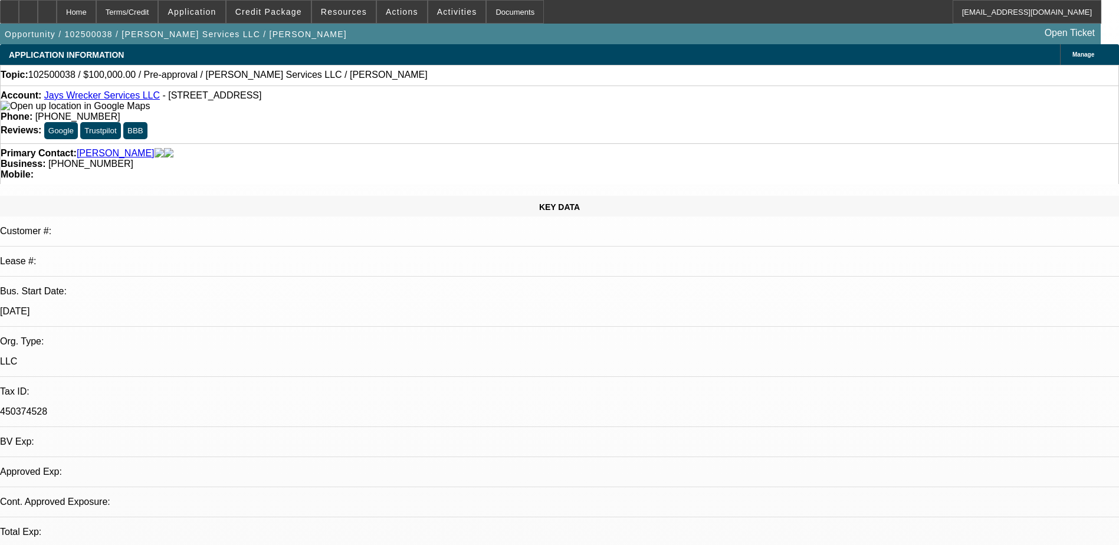
select select "0"
select select "2"
select select "0.1"
select select "4"
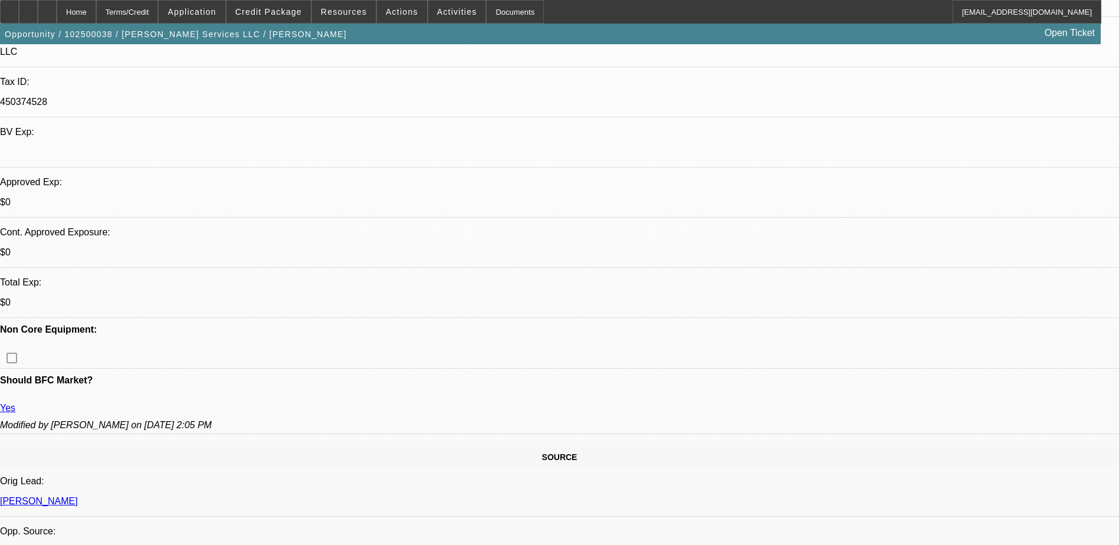
scroll to position [354, 0]
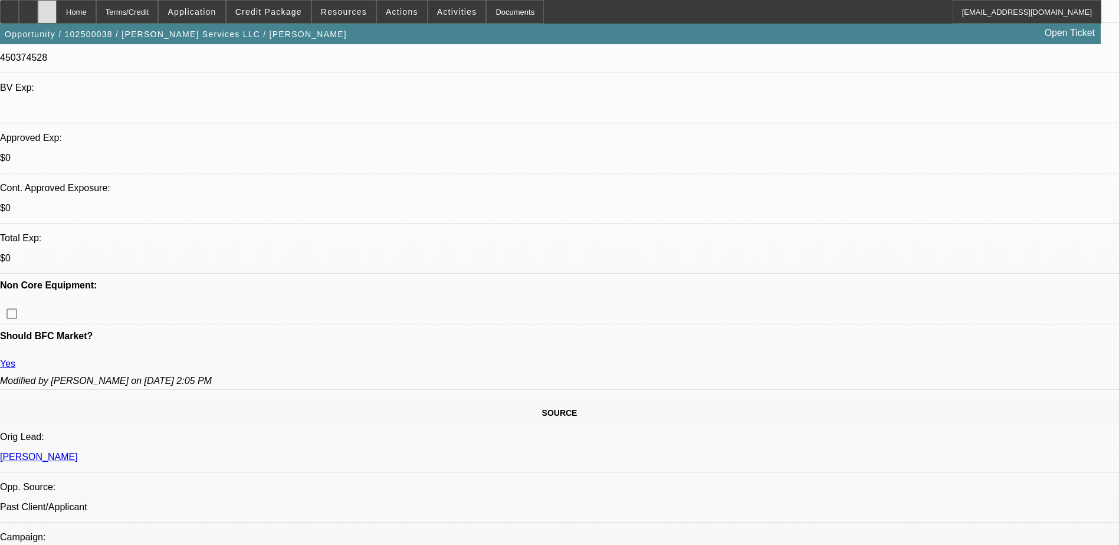
click at [47, 8] on icon at bounding box center [47, 8] width 0 height 0
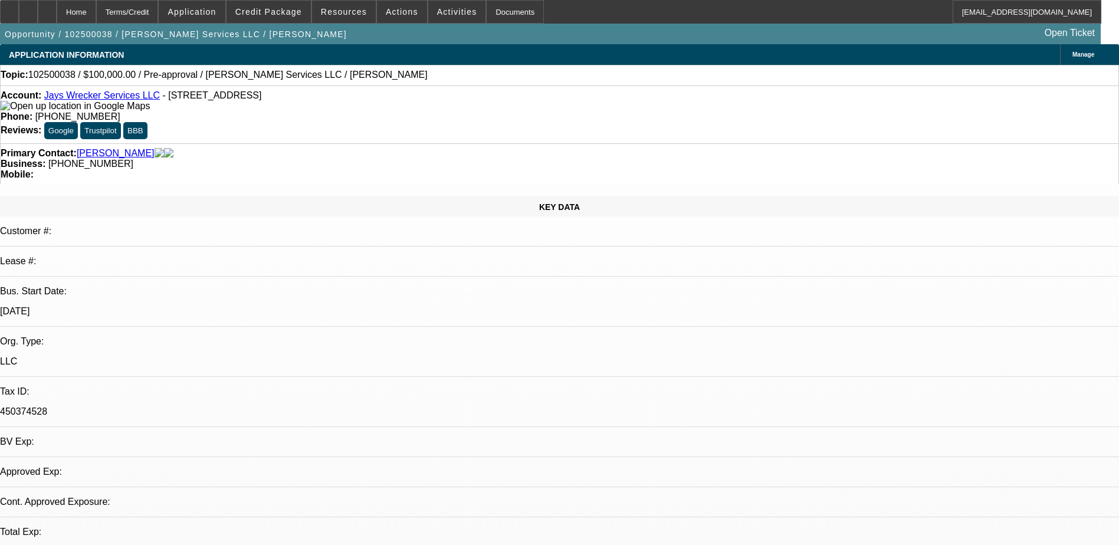
select select "0"
select select "2"
select select "0.1"
select select "4"
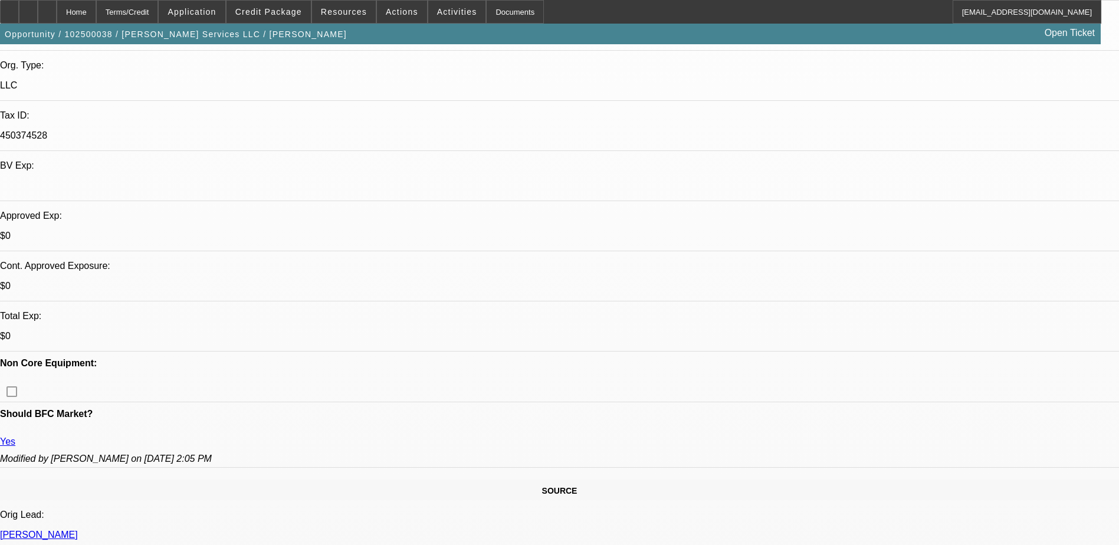
scroll to position [354, 0]
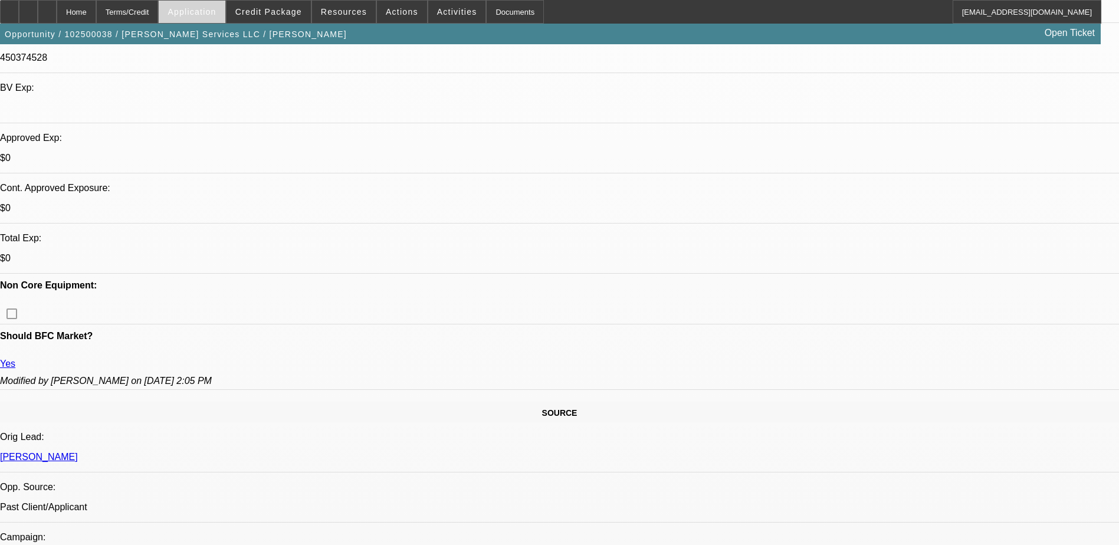
click at [216, 17] on span at bounding box center [192, 12] width 66 height 28
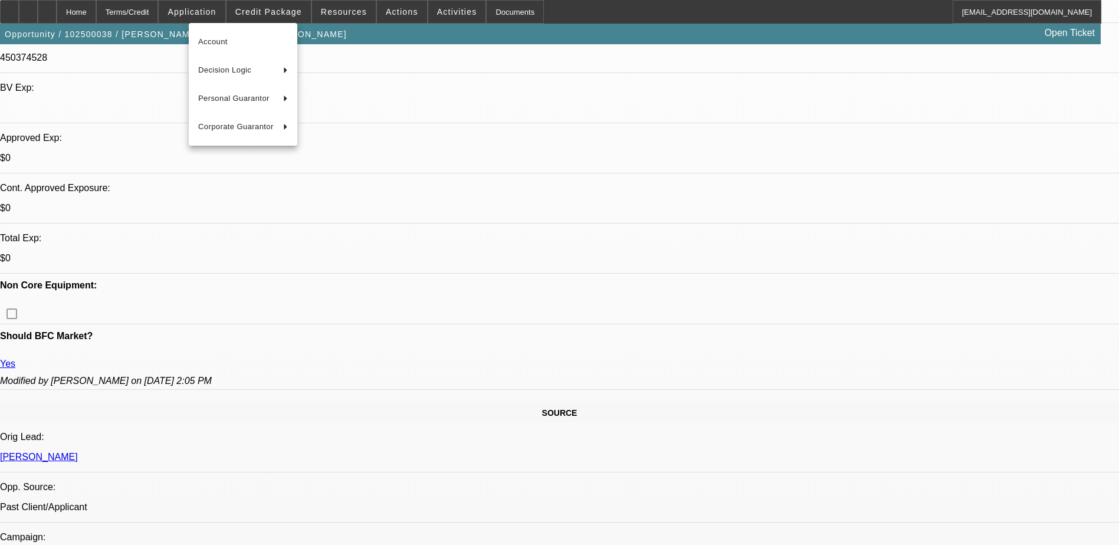
click at [281, 17] on div at bounding box center [559, 272] width 1119 height 545
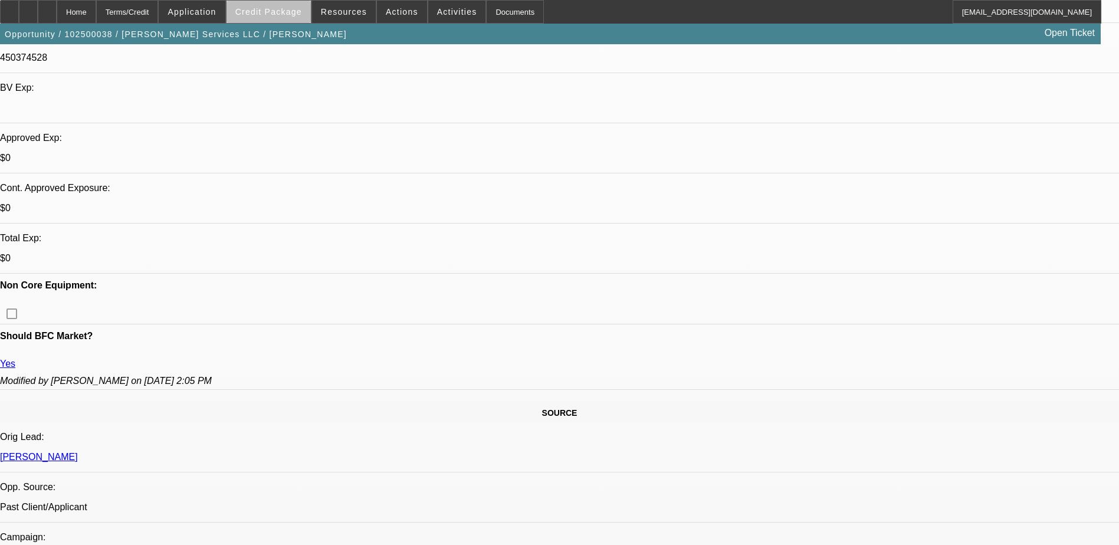
click at [290, 14] on span "Credit Package" at bounding box center [268, 11] width 67 height 9
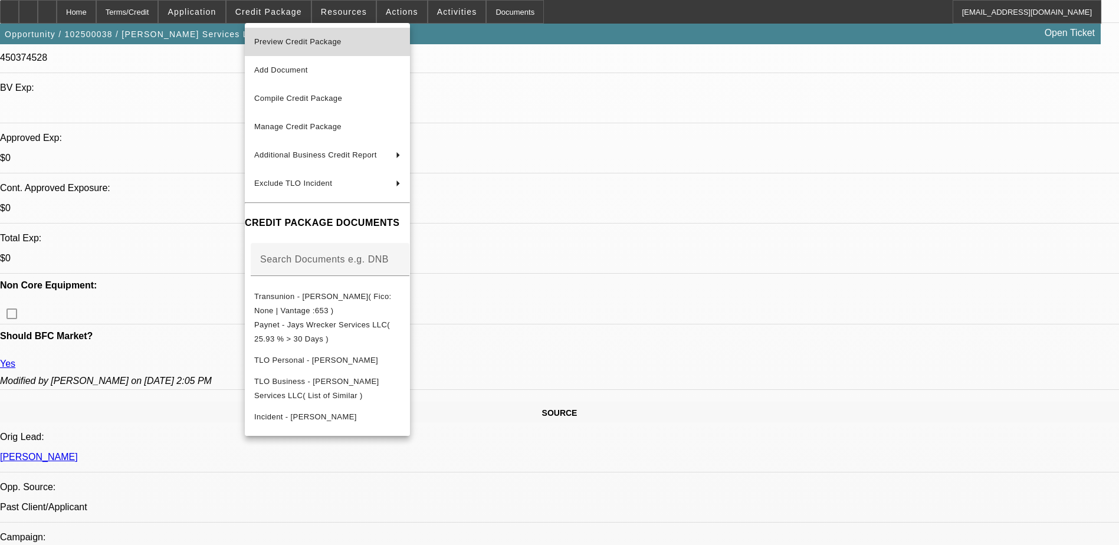
click at [367, 39] on span "Preview Credit Package" at bounding box center [327, 42] width 146 height 14
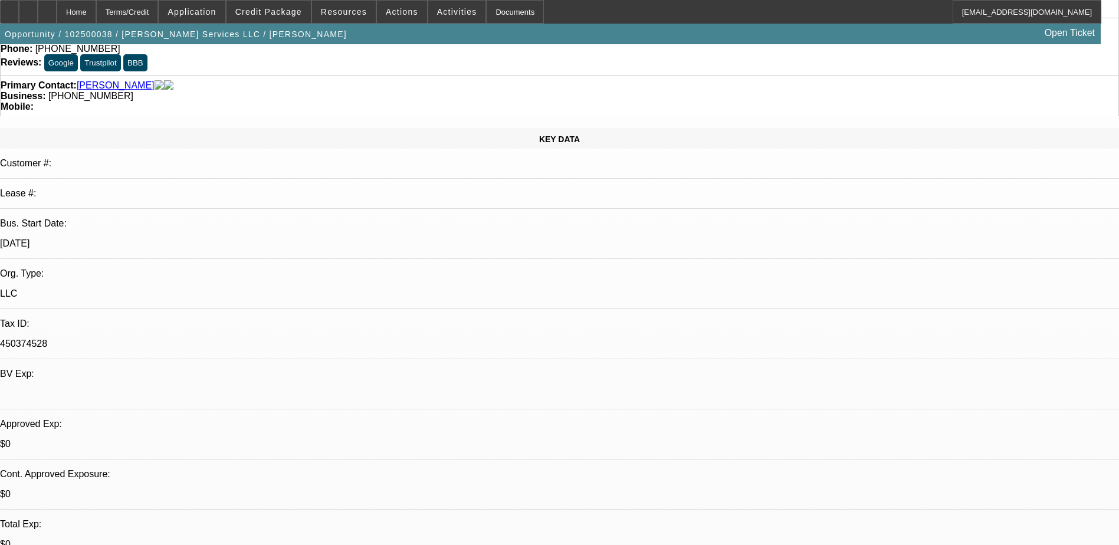
scroll to position [0, 0]
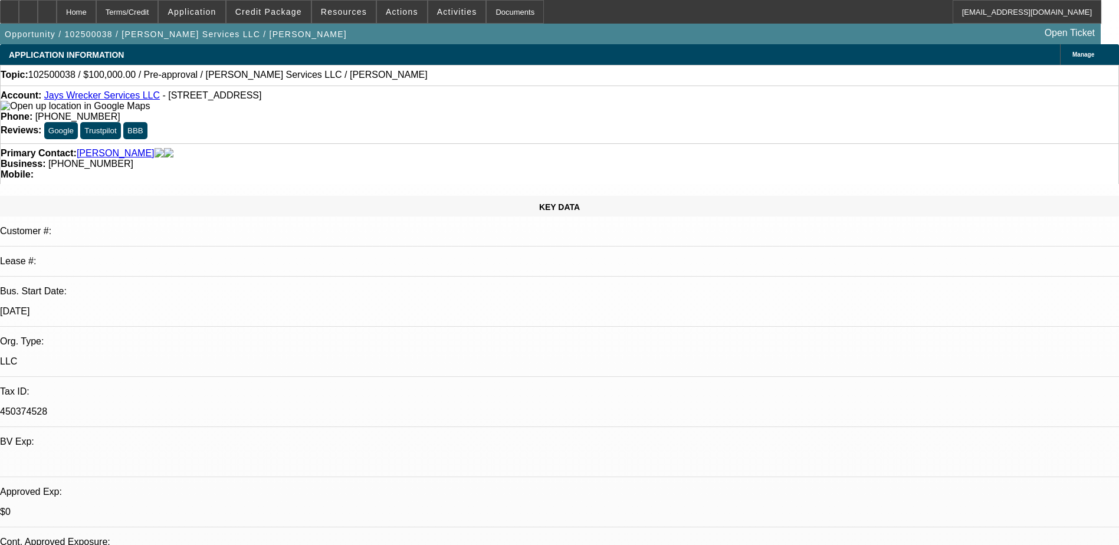
drag, startPoint x: 903, startPoint y: 197, endPoint x: 899, endPoint y: 202, distance: 6.7
radio input "true"
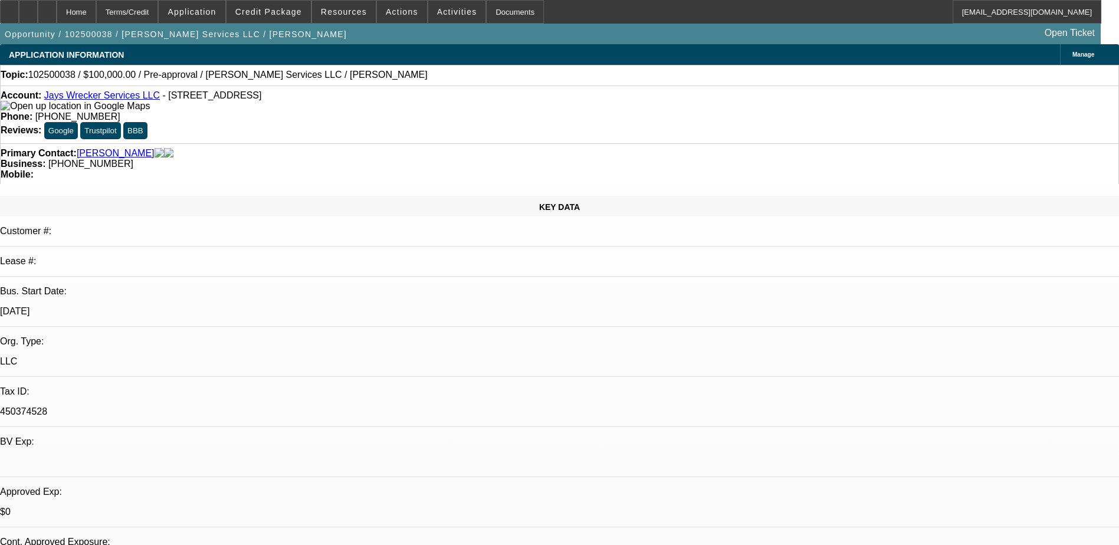
type textarea "g"
type textarea "p"
type textarea "[PERSON_NAME] is looking to add a rollback to his business. Has had some issues…"
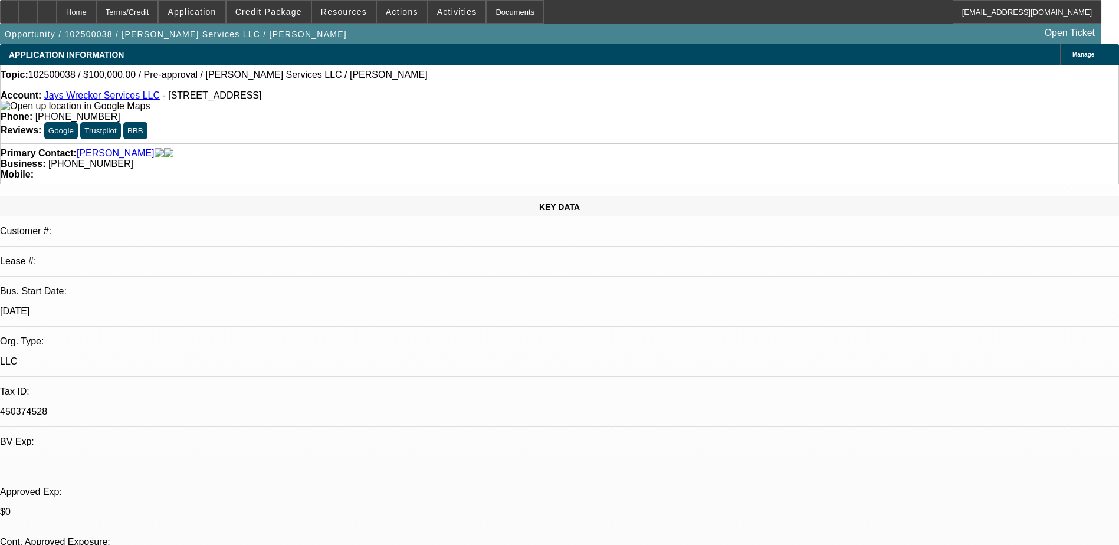
radio input "true"
